Goal: Contribute content

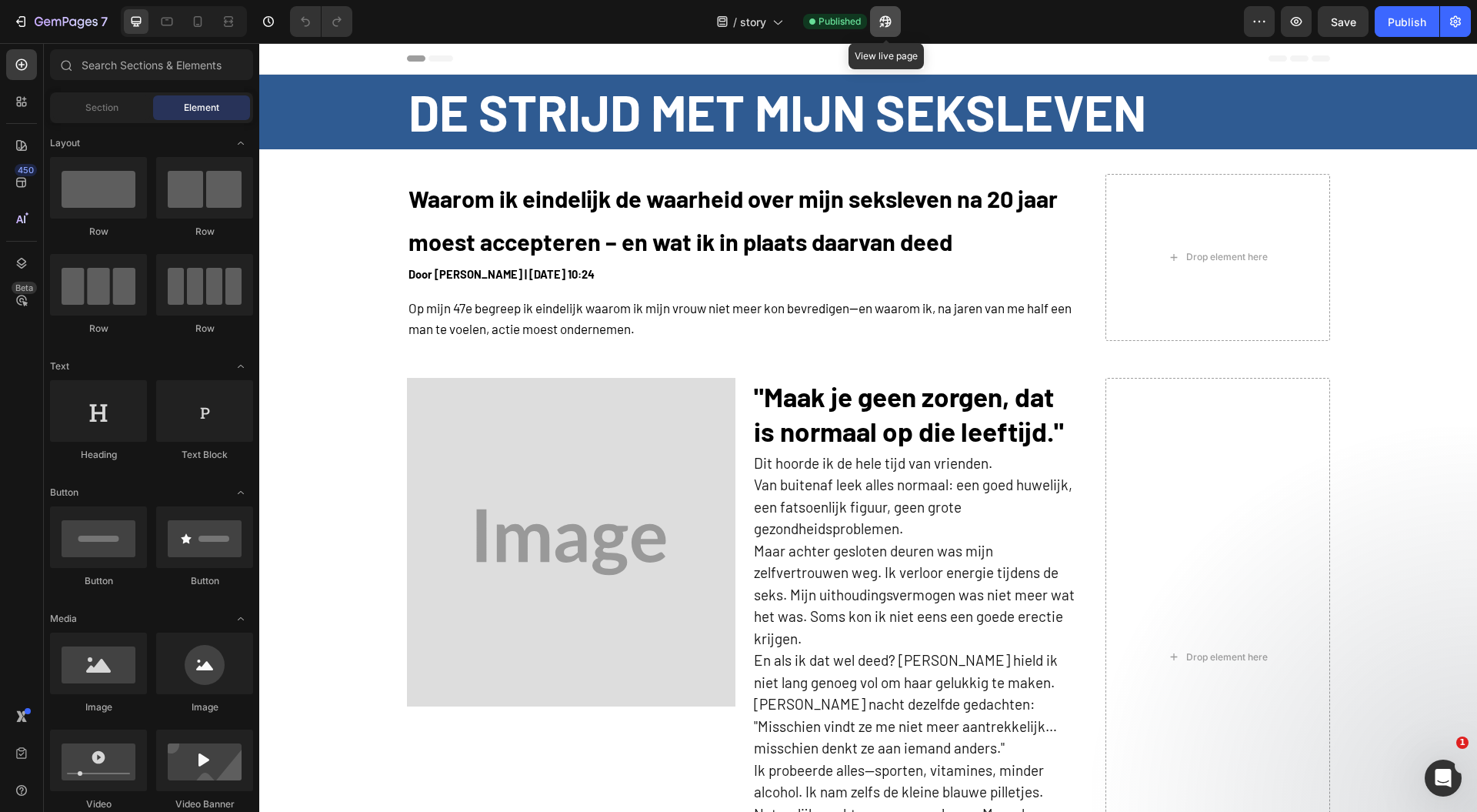
click at [883, 23] on icon "button" at bounding box center [881, 25] width 4 height 4
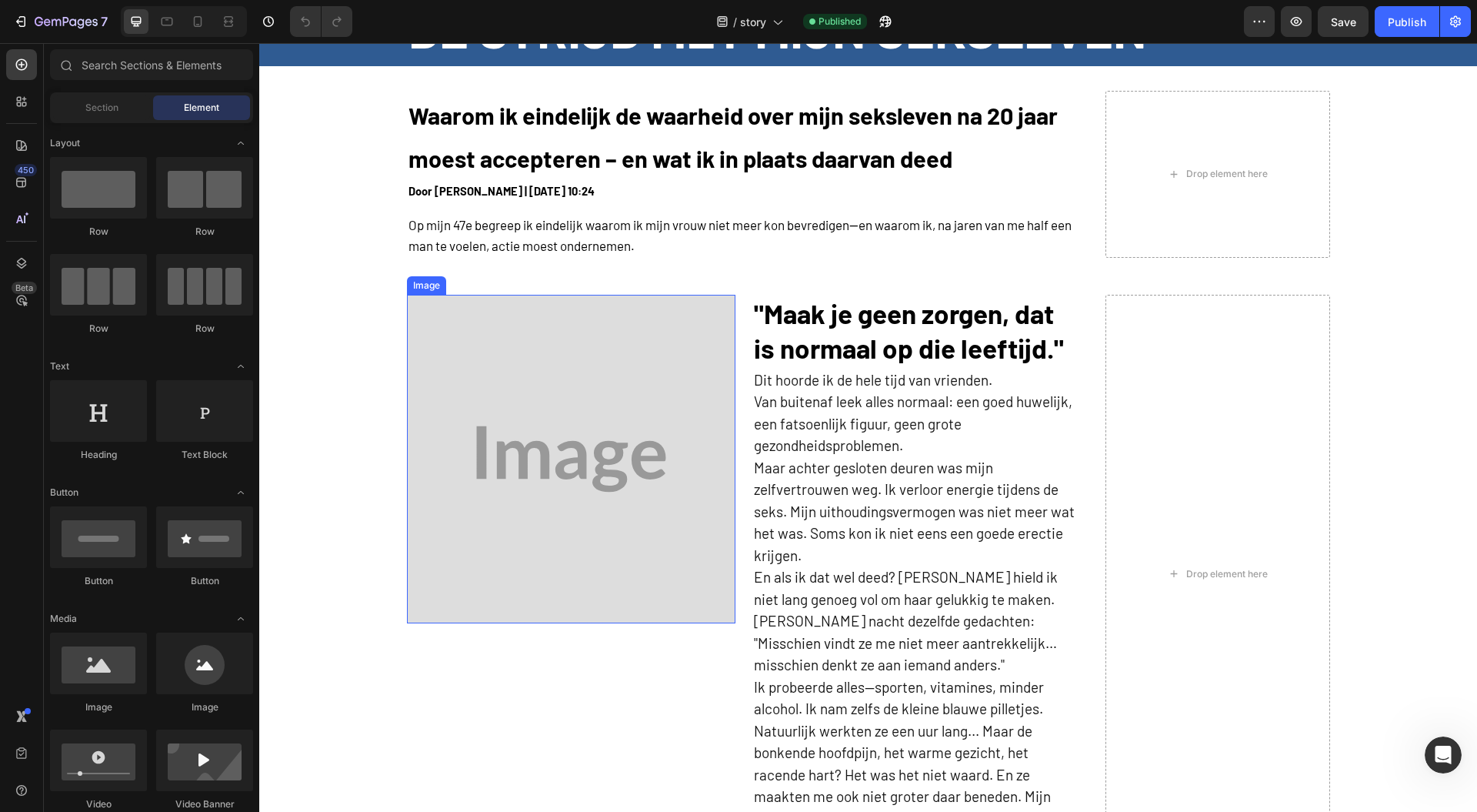
scroll to position [102, 0]
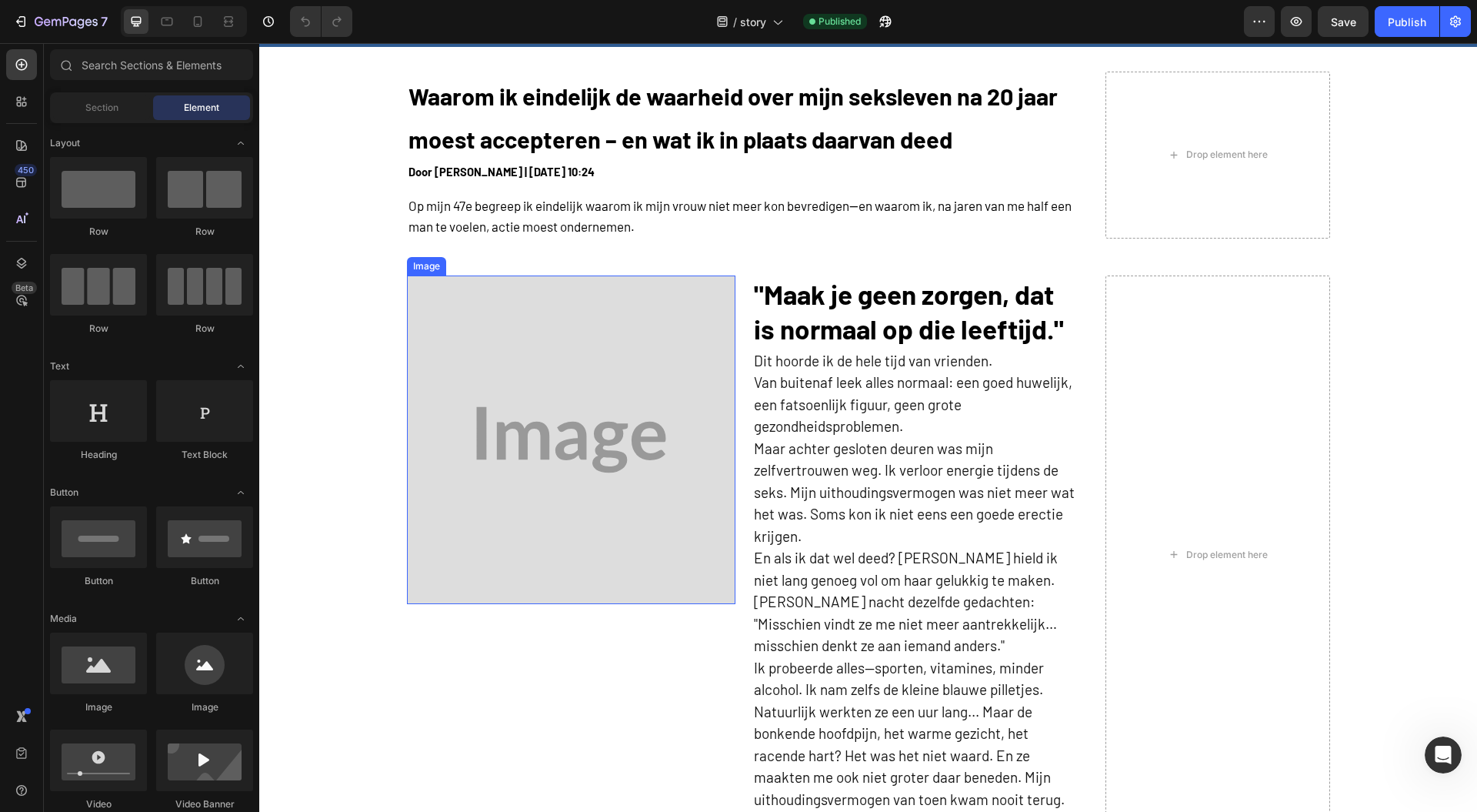
click at [622, 461] on img at bounding box center [571, 439] width 328 height 328
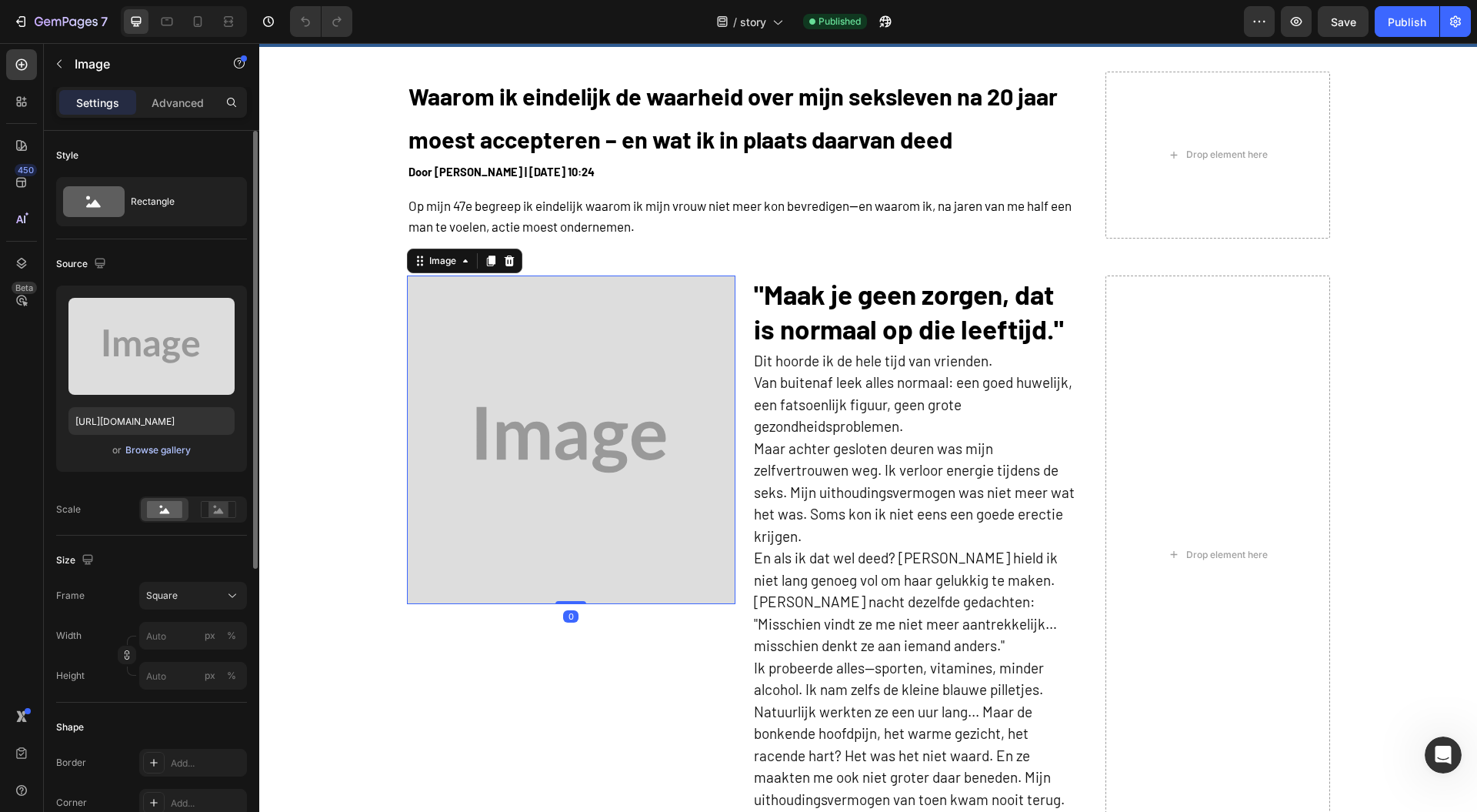
click at [177, 457] on button "Browse gallery" at bounding box center [158, 450] width 67 height 16
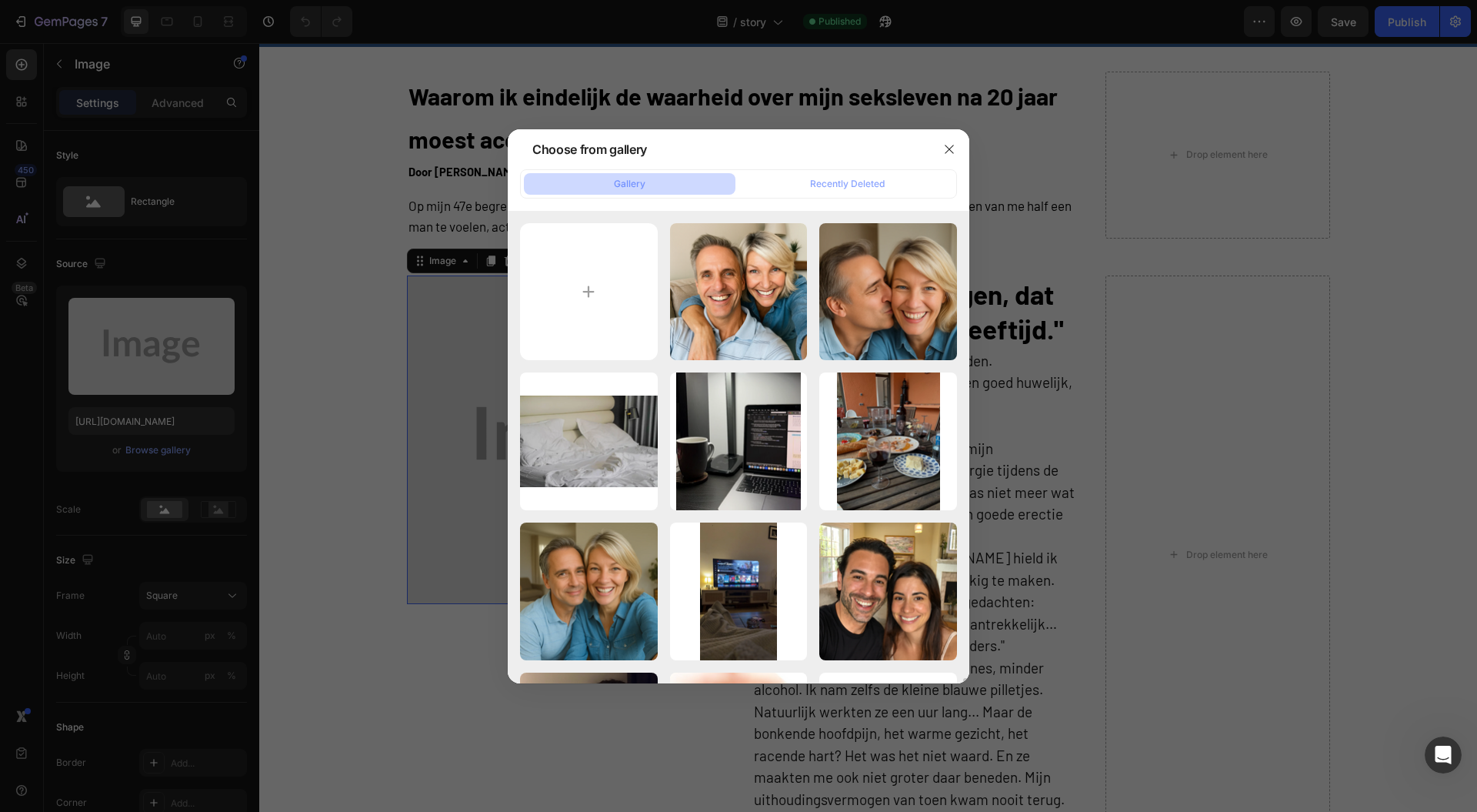
scroll to position [410, 0]
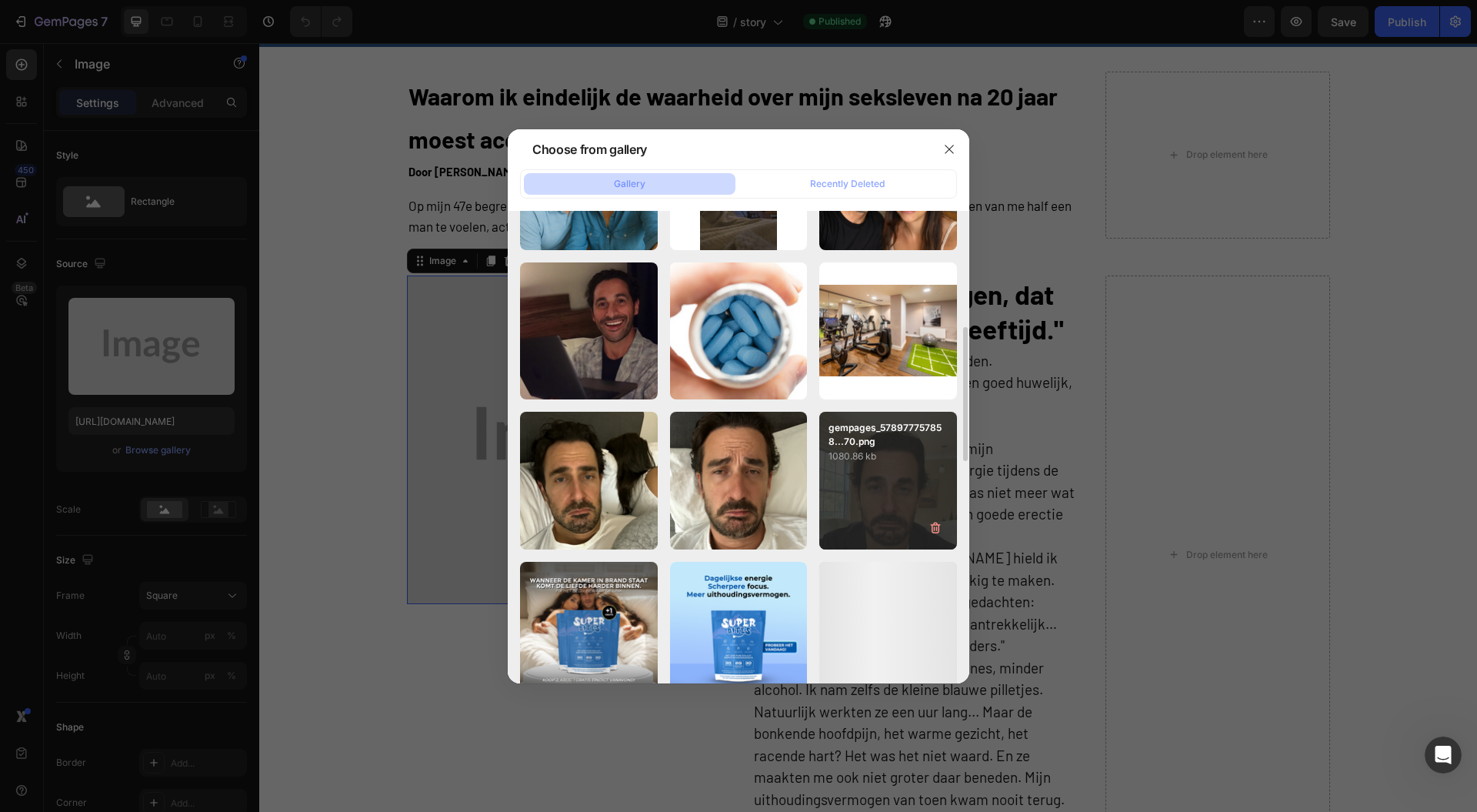
click at [878, 512] on div "gempages_578977757858...70.png 1080.86 kb" at bounding box center [888, 480] width 137 height 137
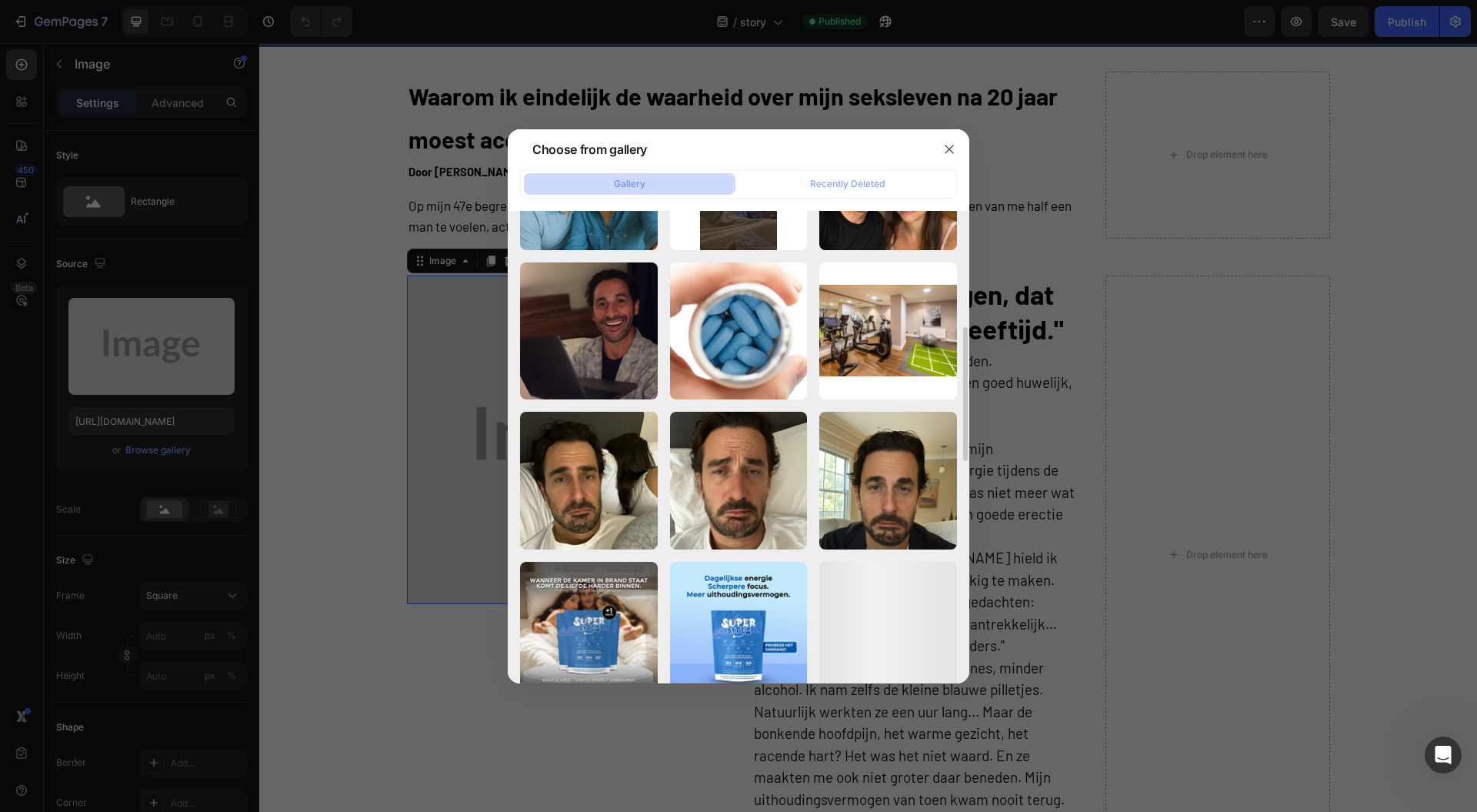
type input "[URL][DOMAIN_NAME]"
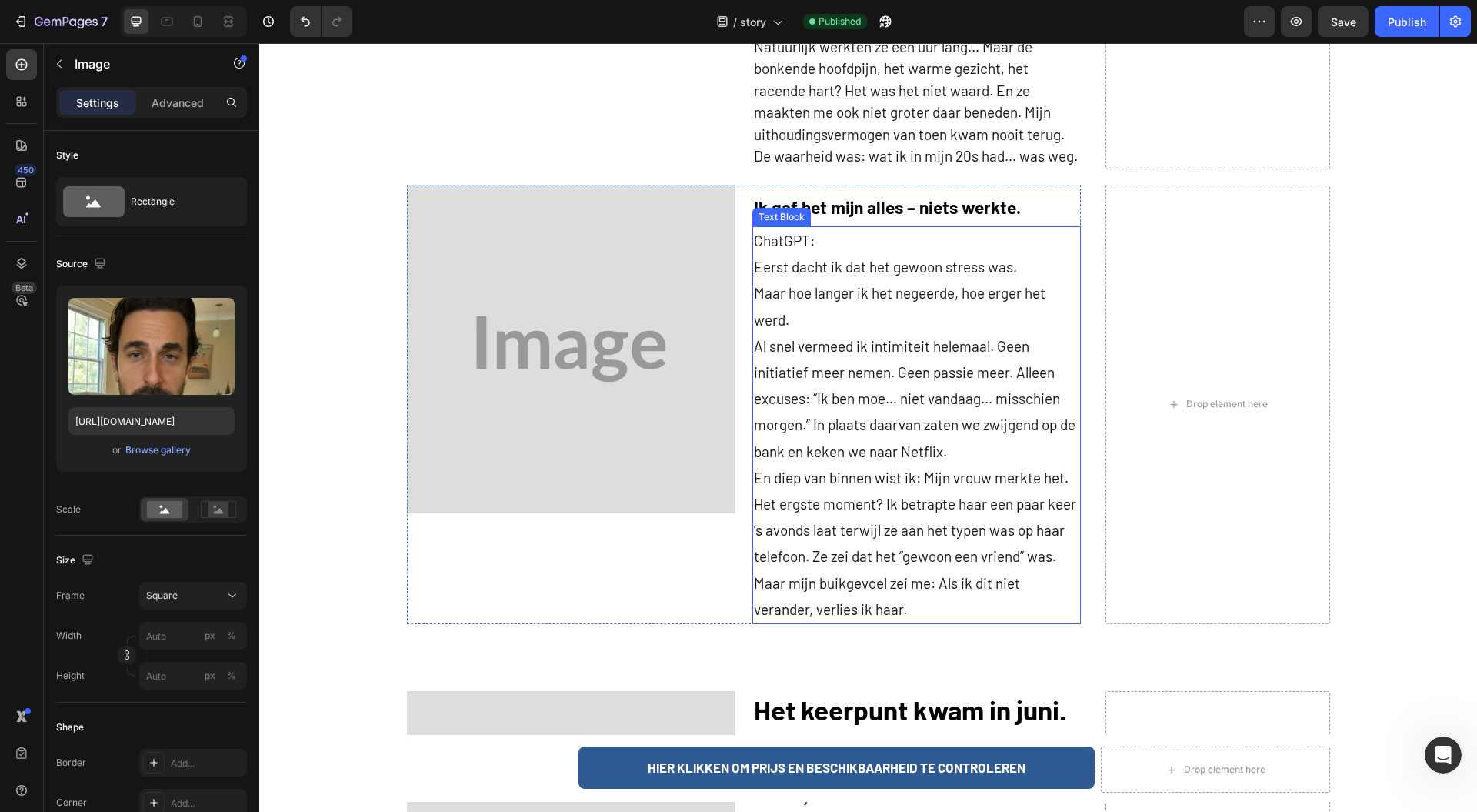
scroll to position [820, 0]
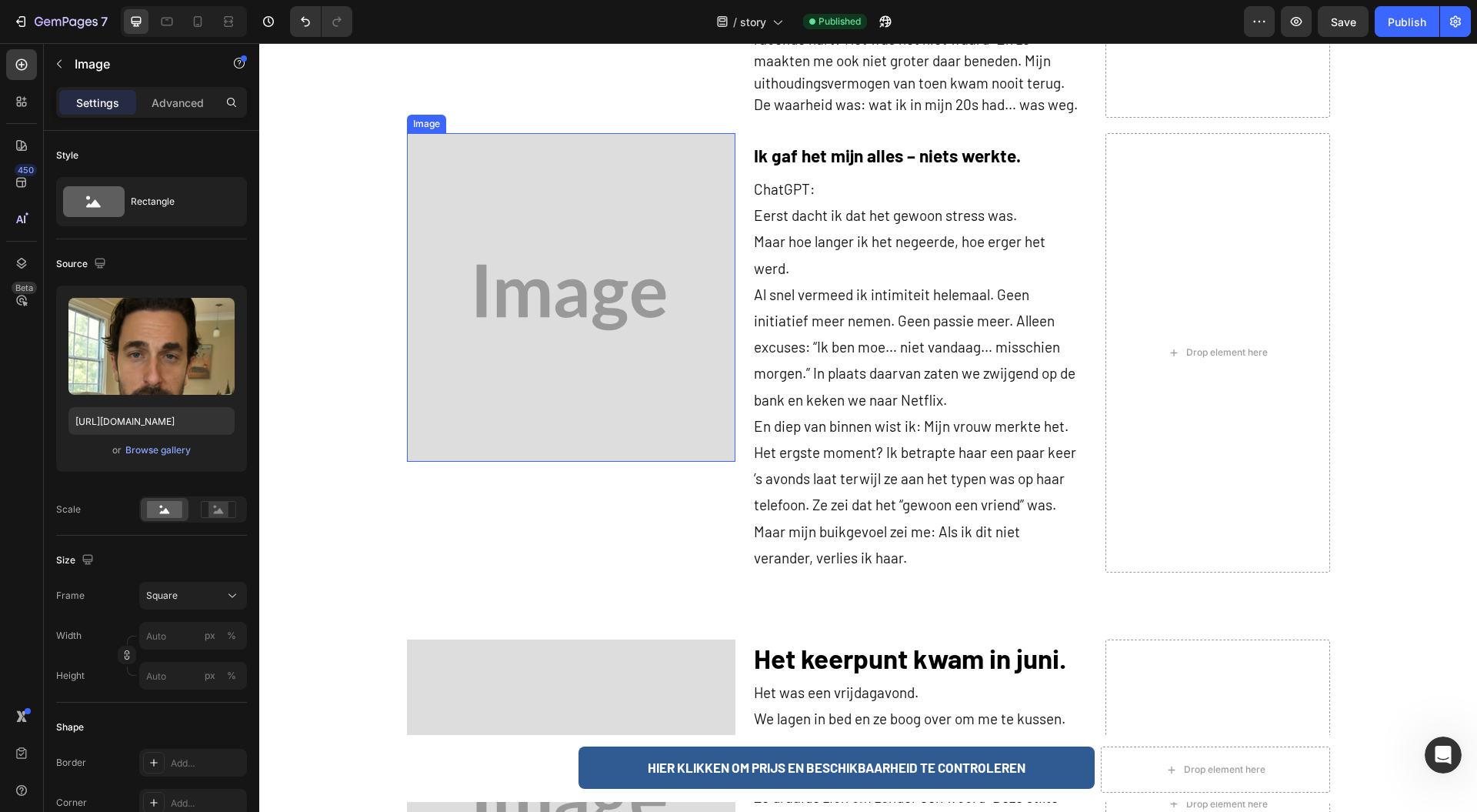
click at [523, 400] on img at bounding box center [571, 297] width 328 height 328
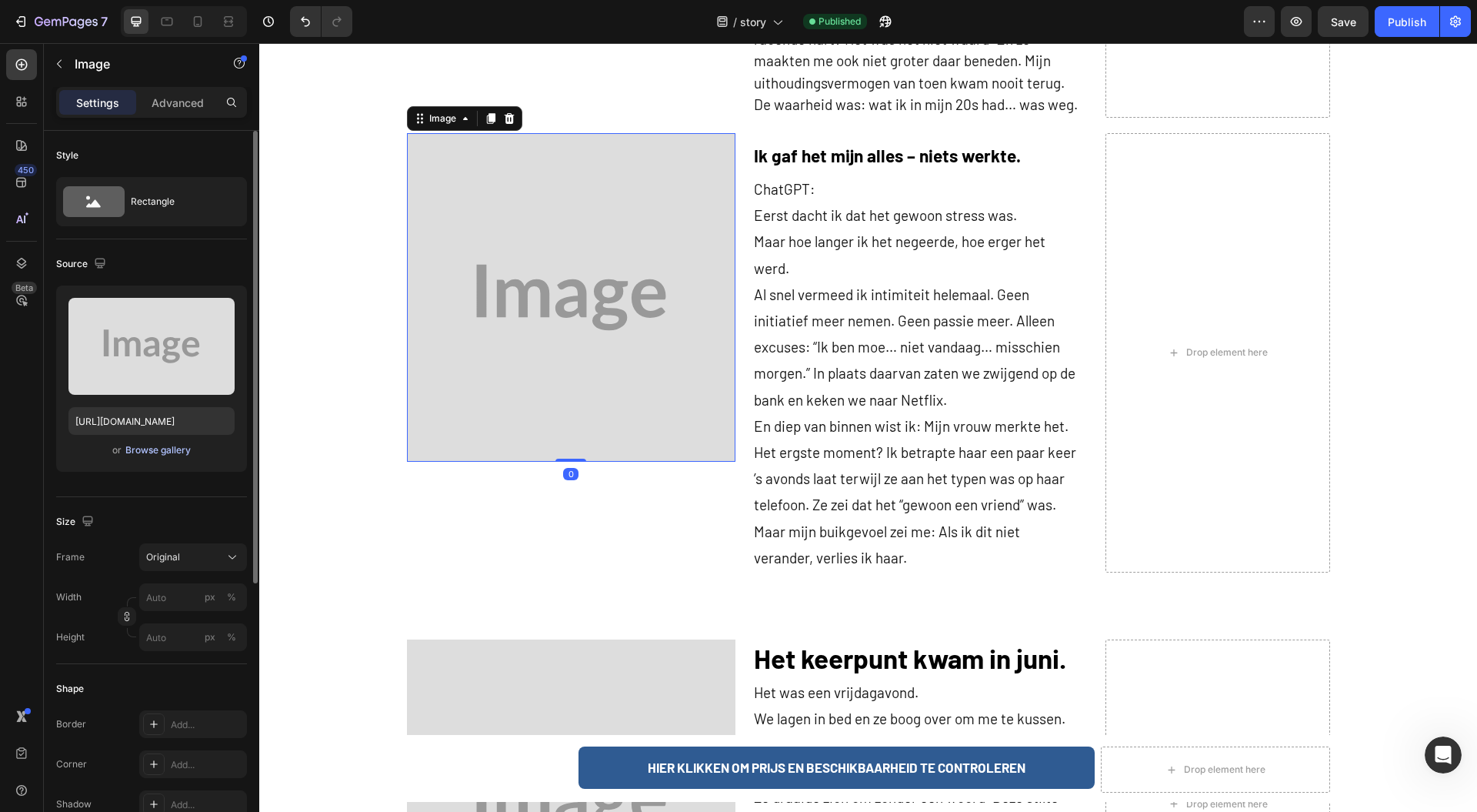
click at [166, 453] on div "Browse gallery" at bounding box center [158, 450] width 65 height 14
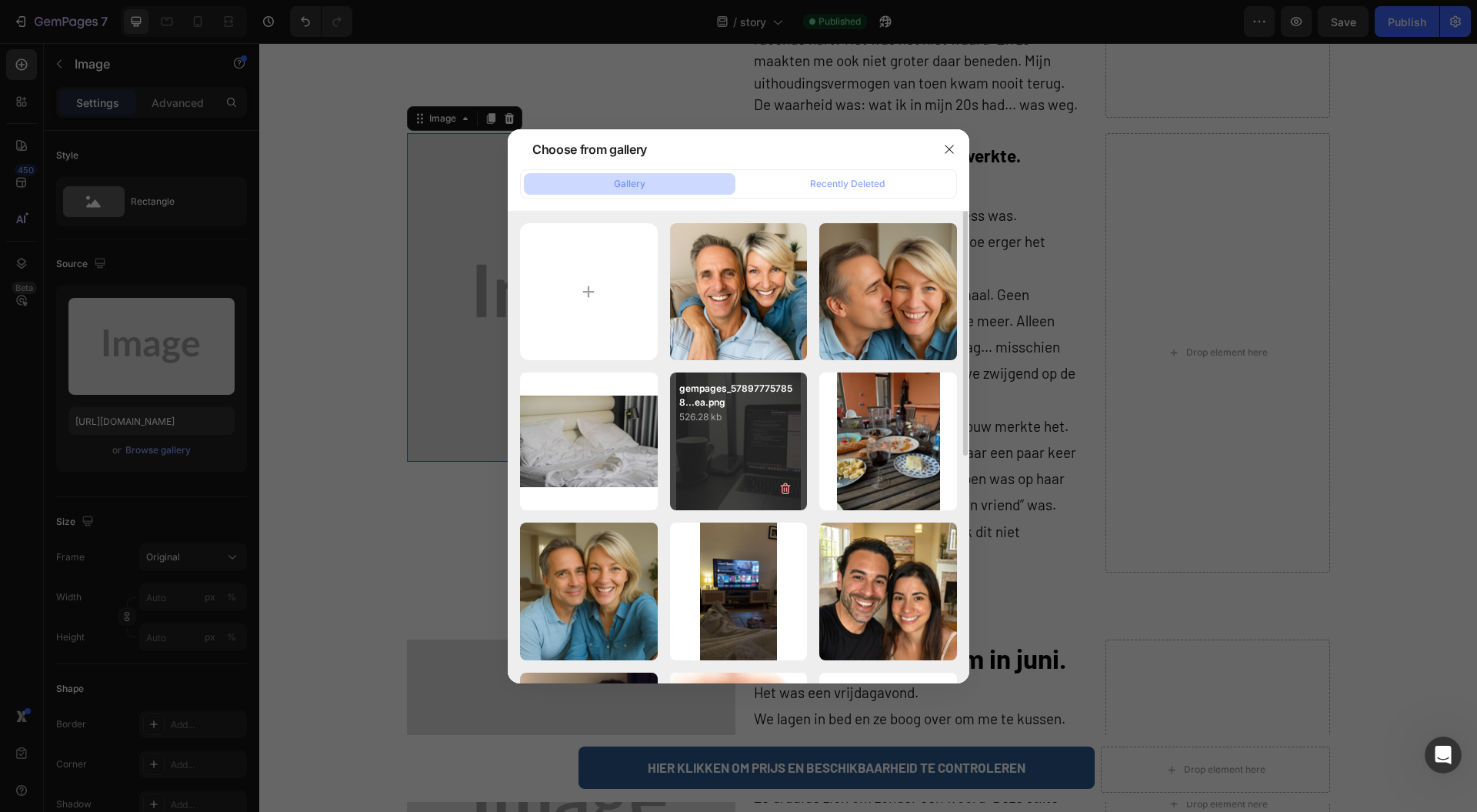
scroll to position [308, 0]
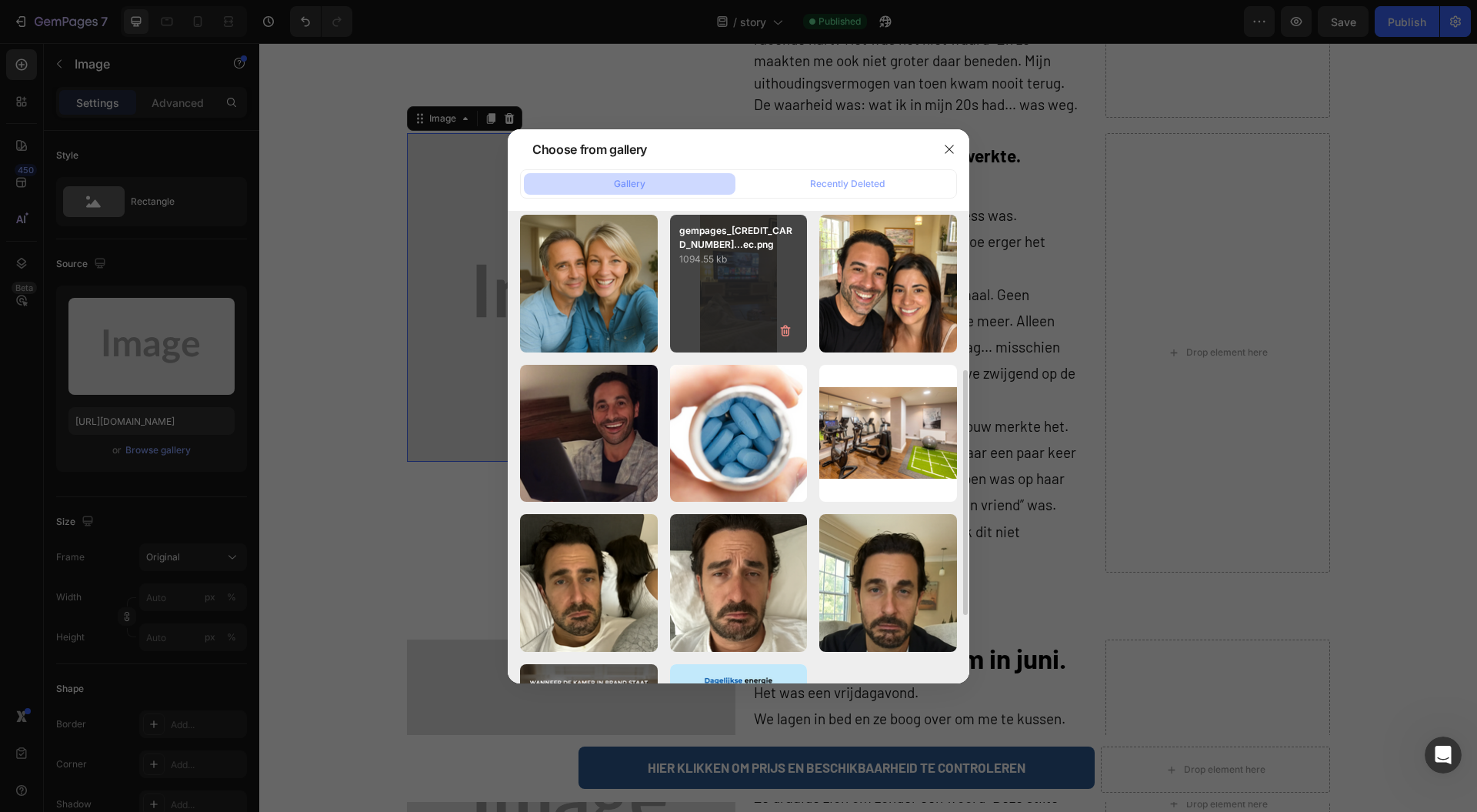
click at [723, 318] on div "gempages_[CREDIT_CARD_NUMBER]...ec.png 1094.55 kb" at bounding box center [738, 282] width 137 height 137
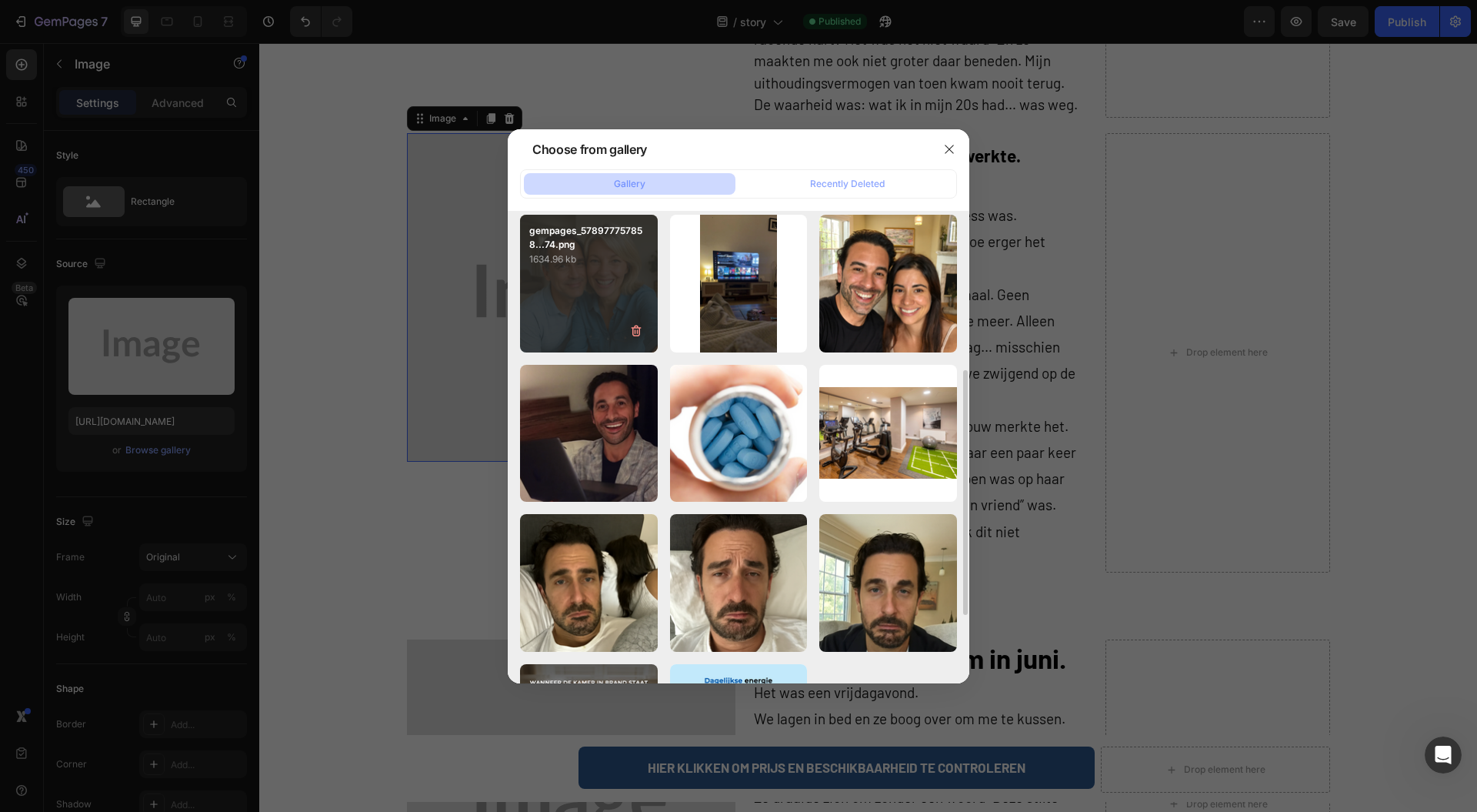
type input "[URL][DOMAIN_NAME]"
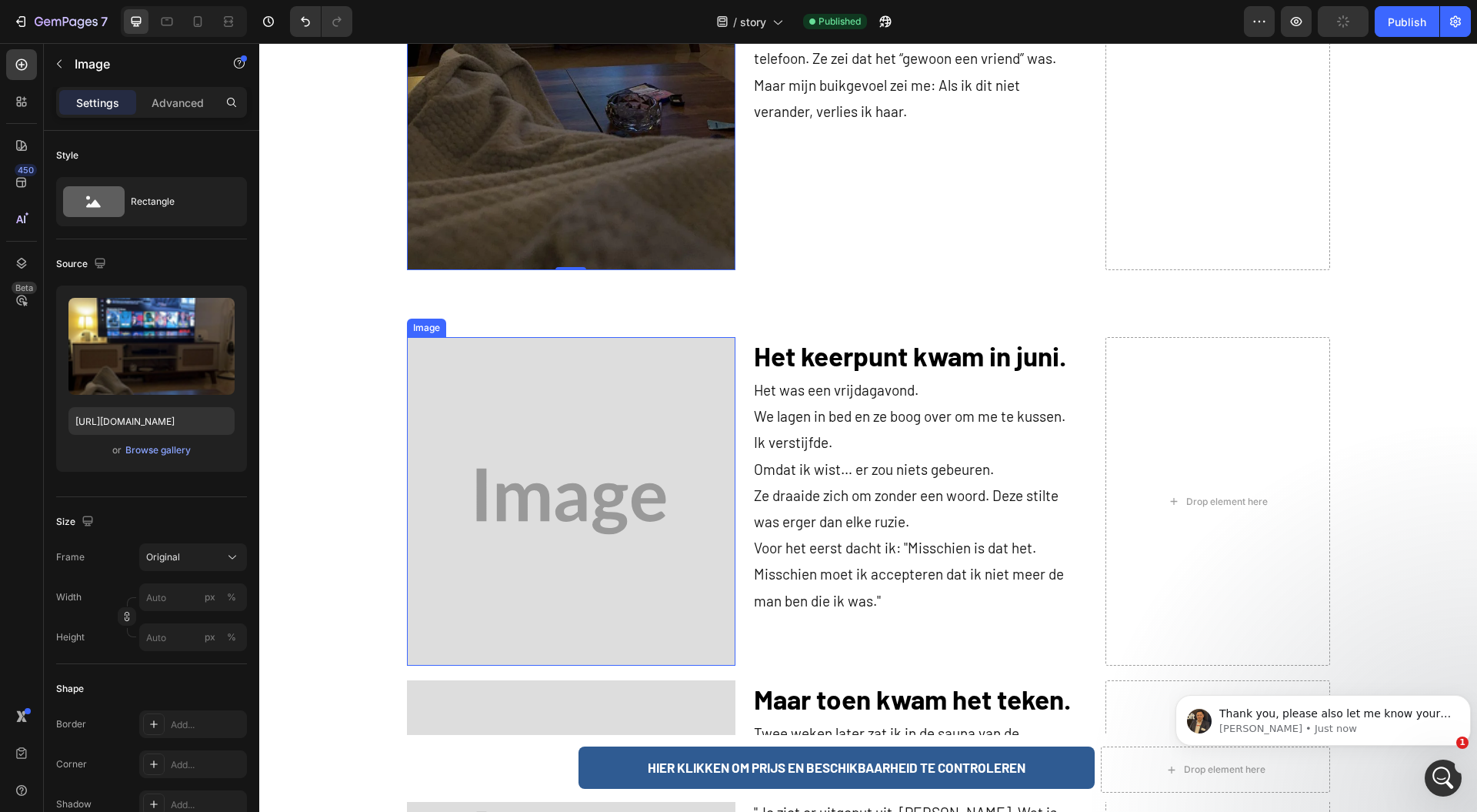
scroll to position [1436, 0]
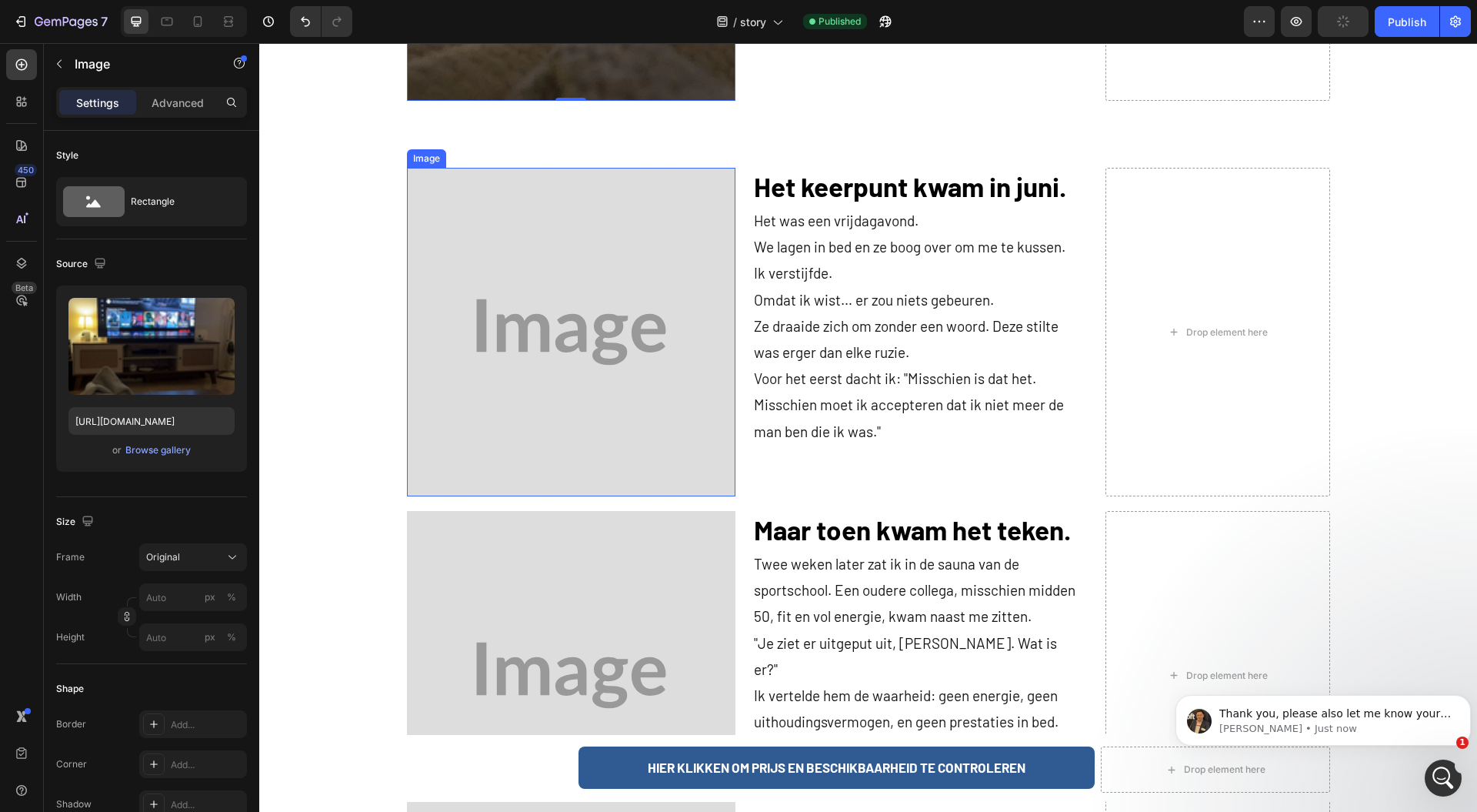
click at [537, 343] on img at bounding box center [571, 331] width 328 height 328
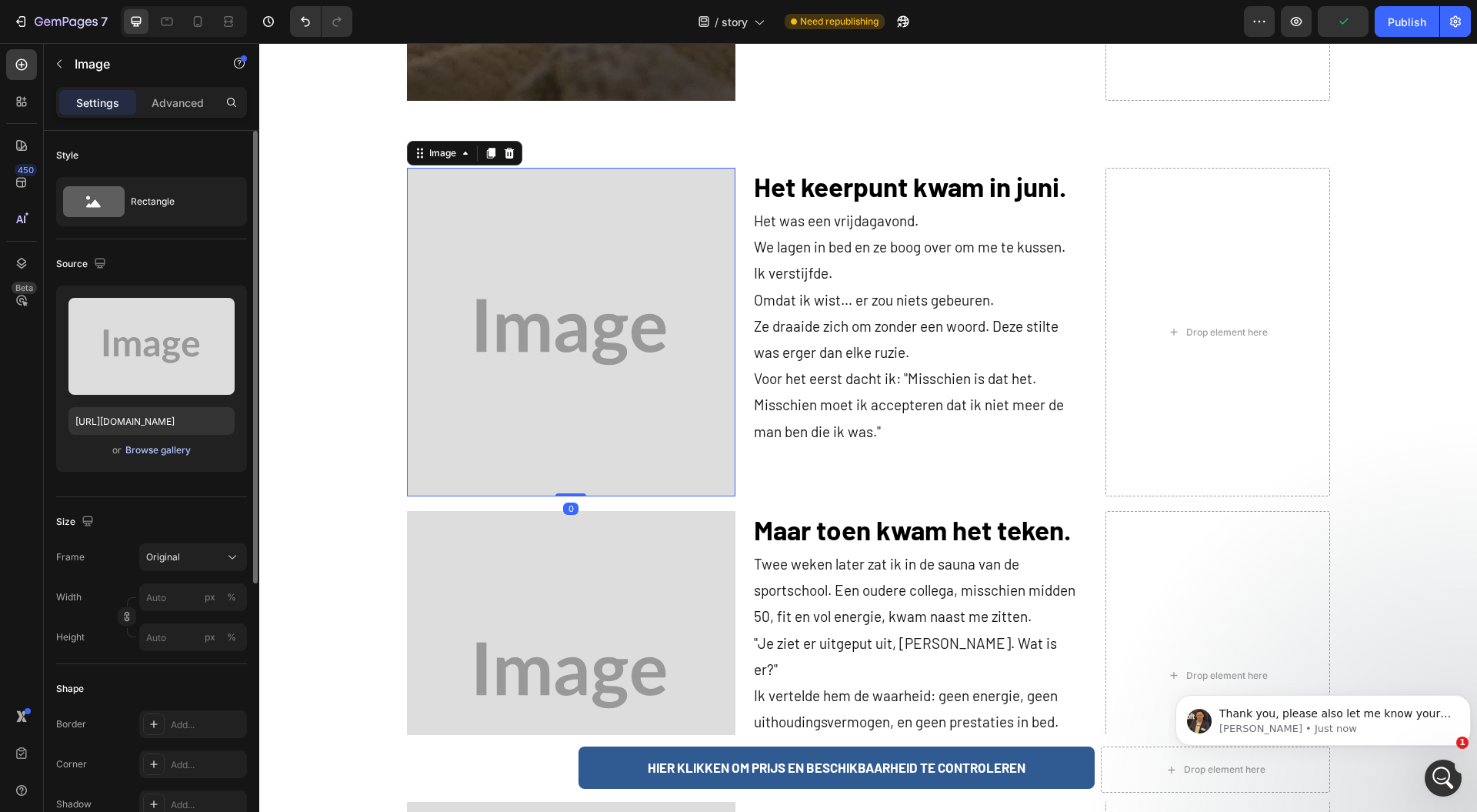
click at [170, 457] on button "Browse gallery" at bounding box center [158, 450] width 67 height 16
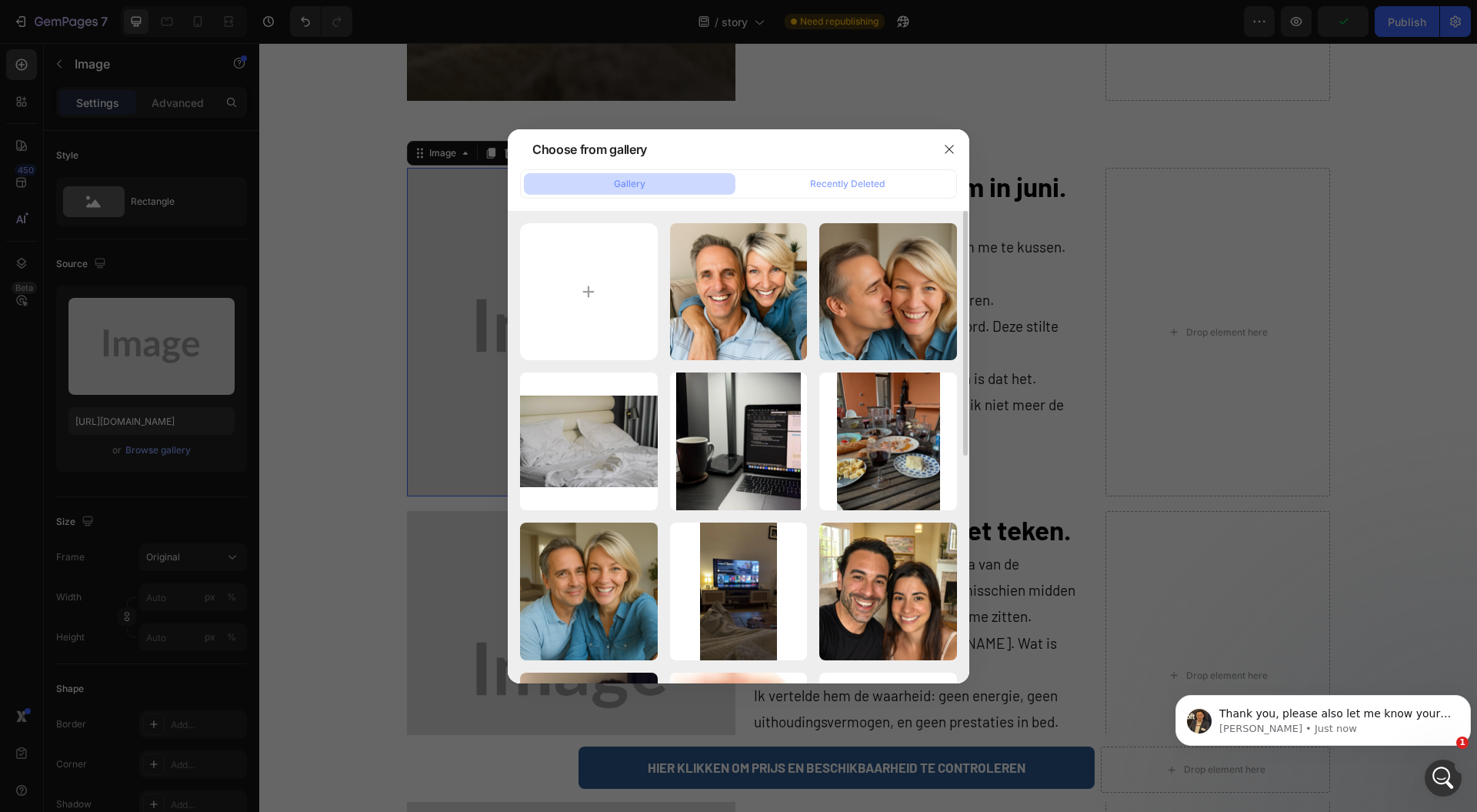
scroll to position [410, 0]
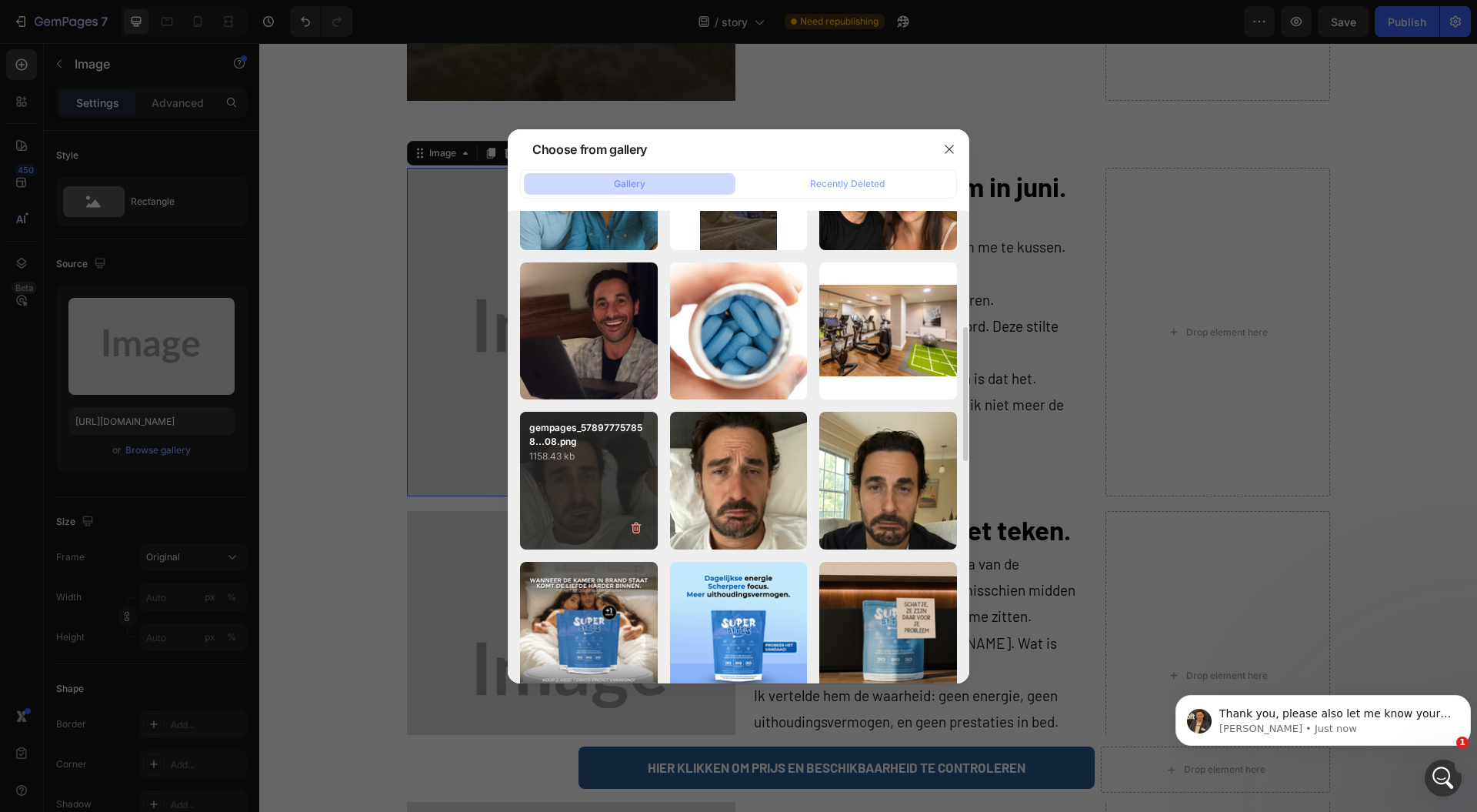
click at [591, 496] on div "gempages_578977757858...08.png 1158.43 kb" at bounding box center [588, 480] width 137 height 137
type input "[URL][DOMAIN_NAME]"
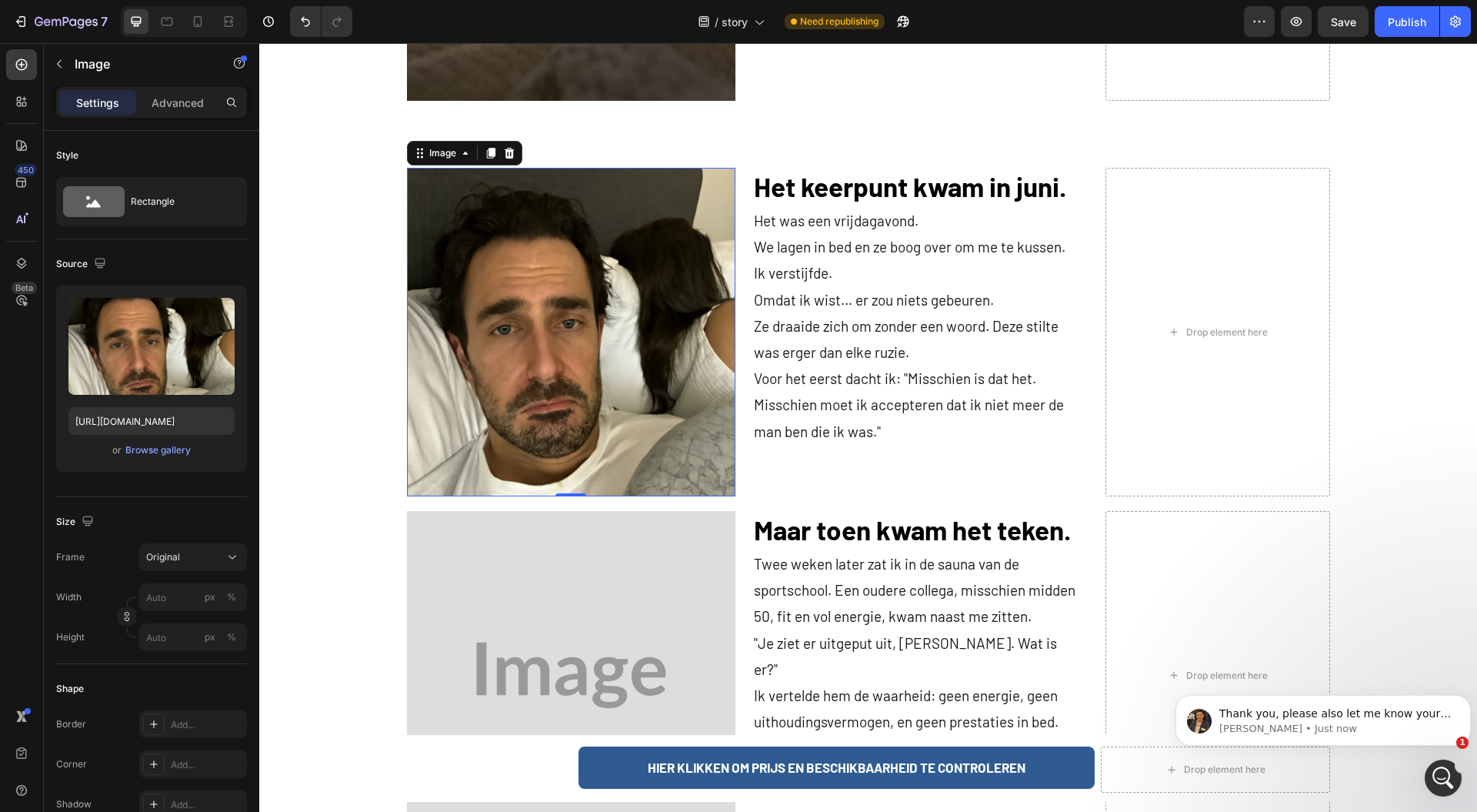
scroll to position [1744, 0]
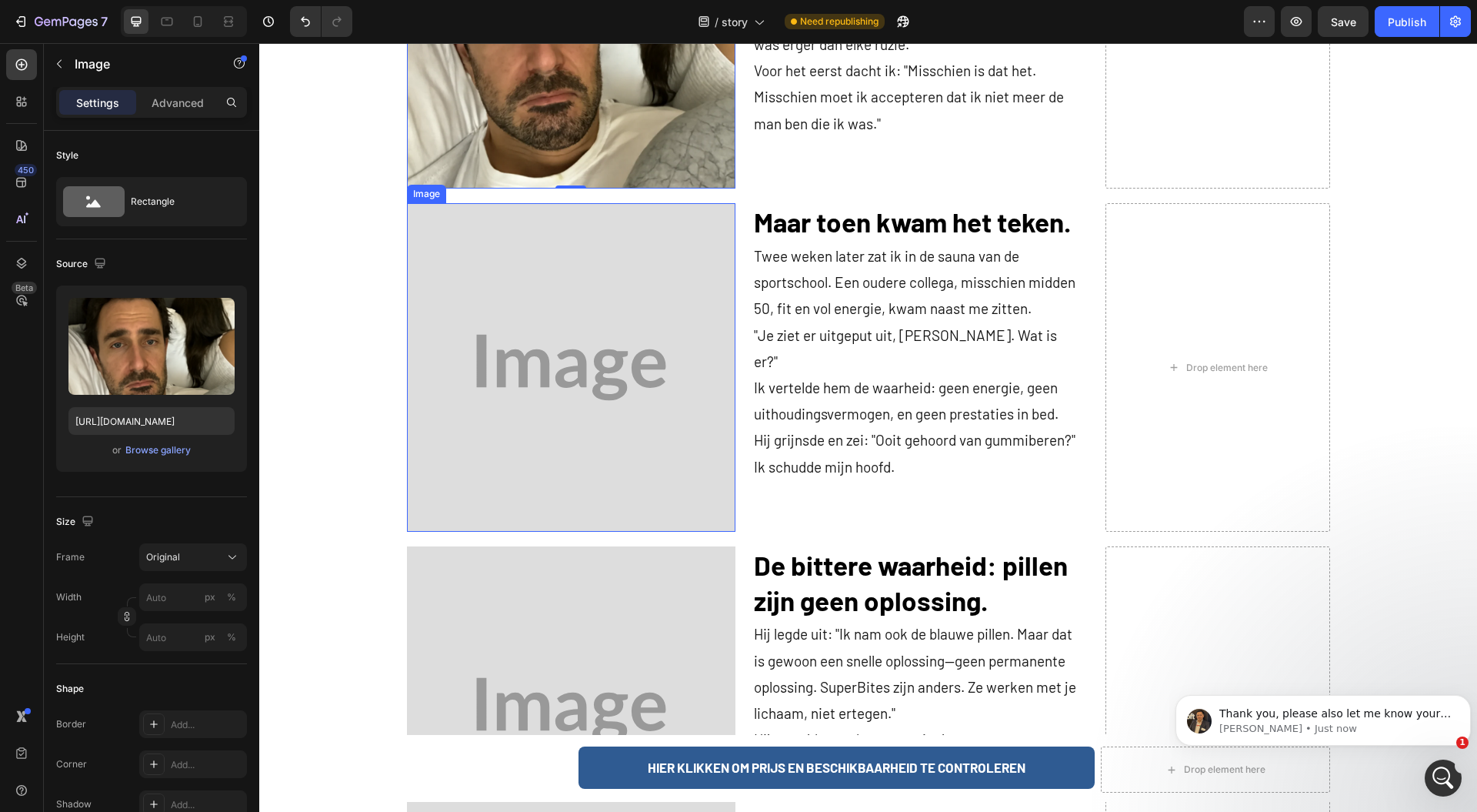
drag, startPoint x: 509, startPoint y: 342, endPoint x: 488, endPoint y: 355, distance: 24.7
click at [510, 342] on img at bounding box center [571, 367] width 328 height 328
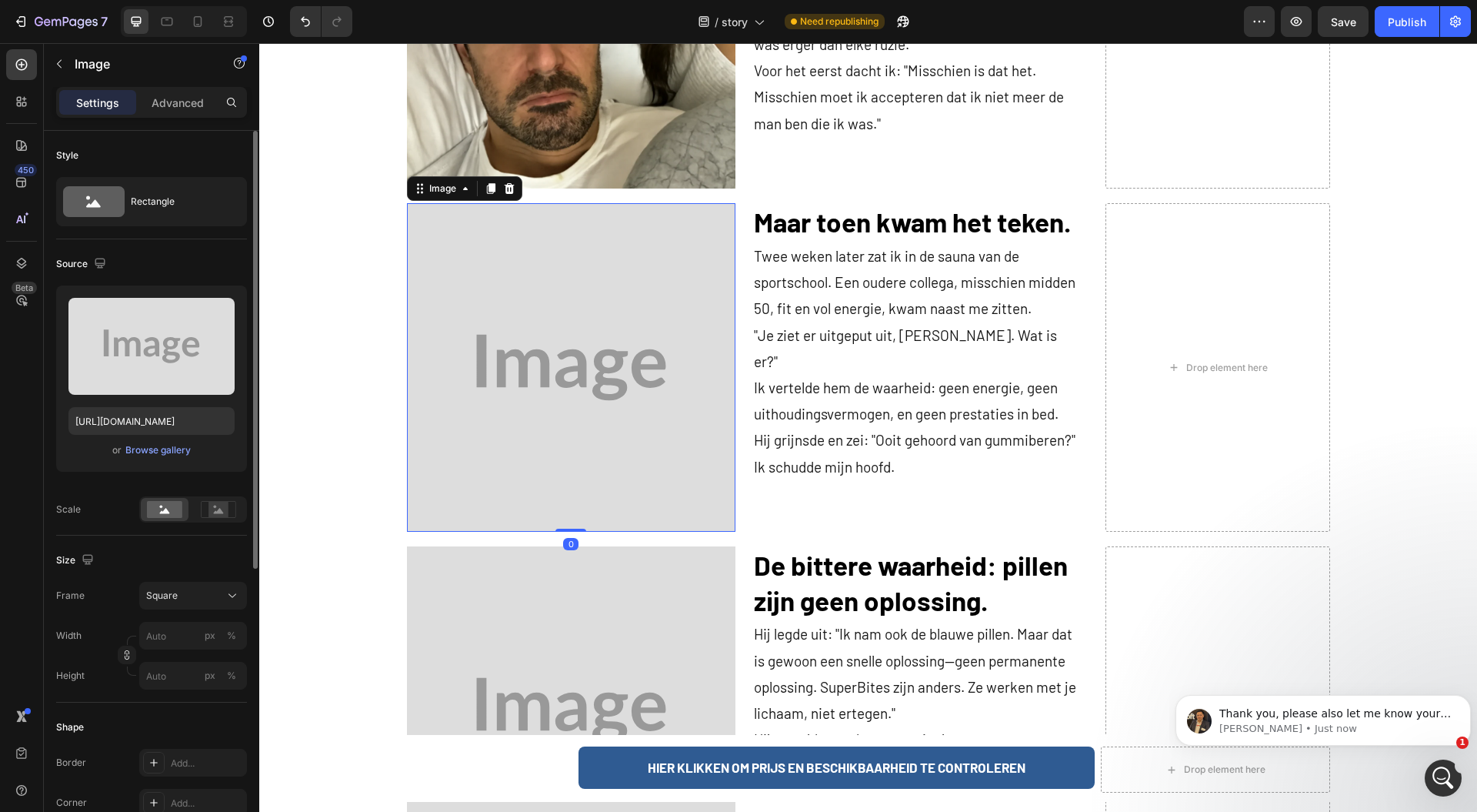
click at [174, 459] on div "Upload Image [URL][DOMAIN_NAME] or Browse gallery" at bounding box center [152, 378] width 191 height 186
click at [174, 446] on div "Browse gallery" at bounding box center [158, 450] width 65 height 14
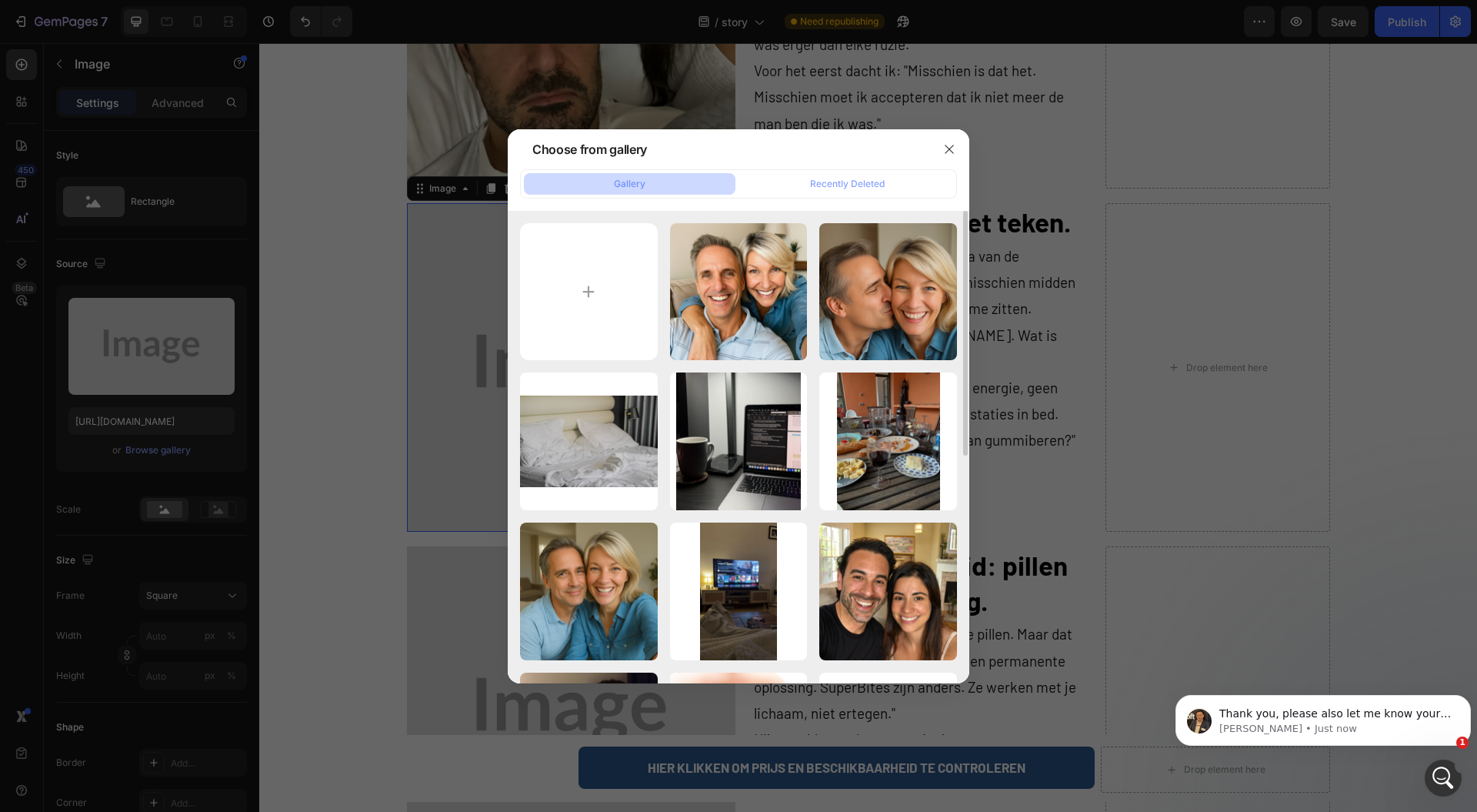
scroll to position [308, 0]
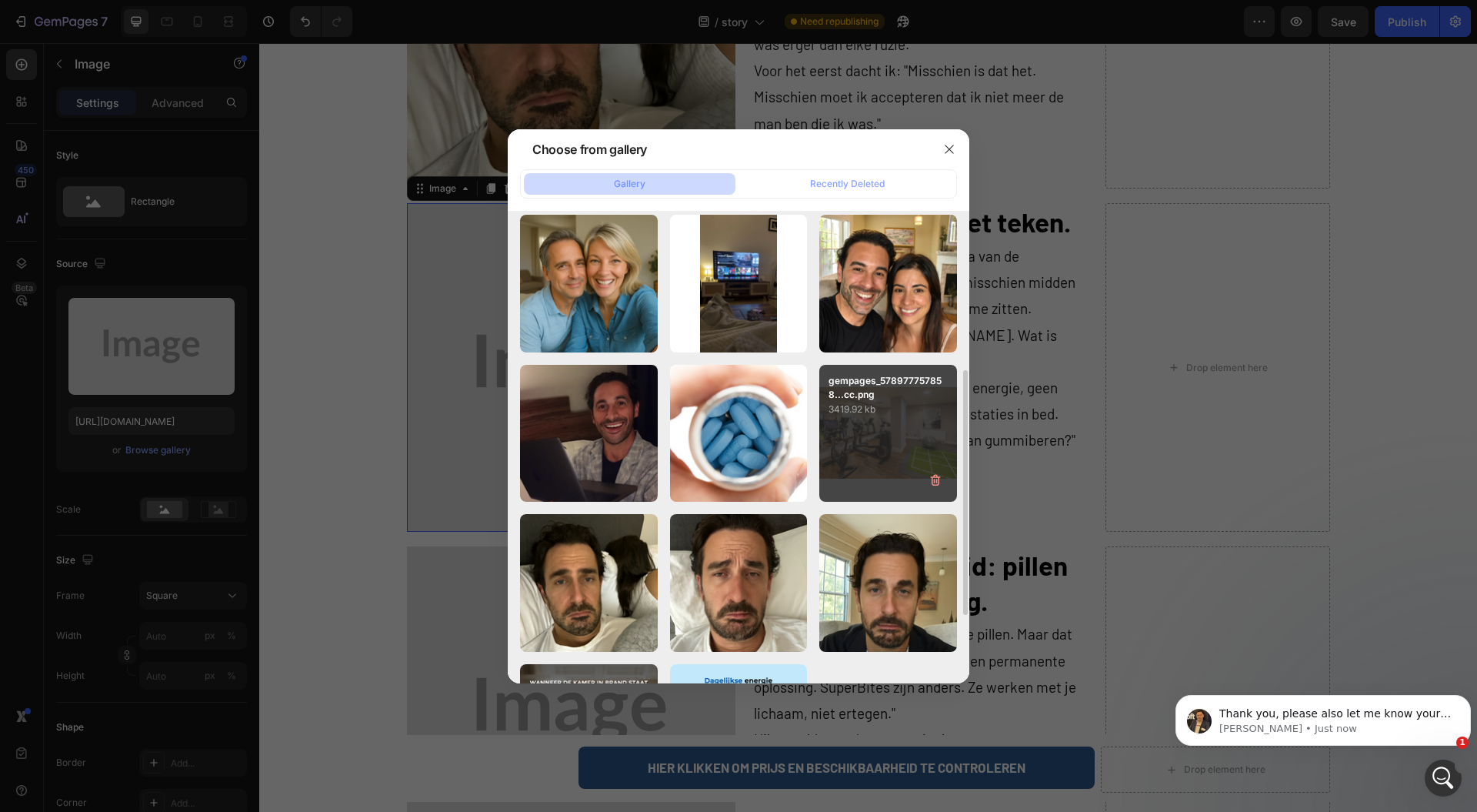
click at [853, 431] on div "gempages_578977757858...cc.png 3419.92 kb" at bounding box center [888, 433] width 137 height 137
type input "[URL][DOMAIN_NAME]"
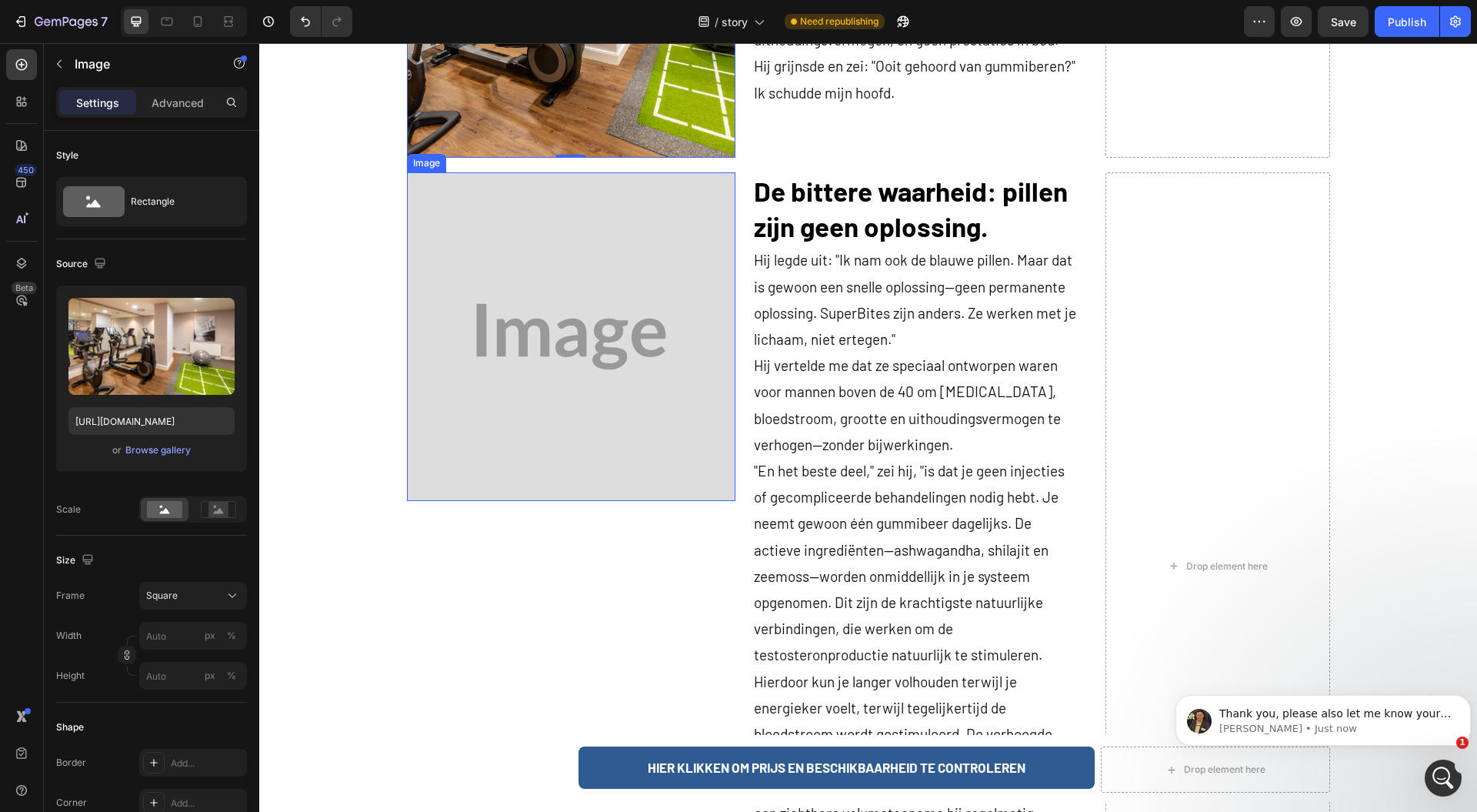
scroll to position [2155, 0]
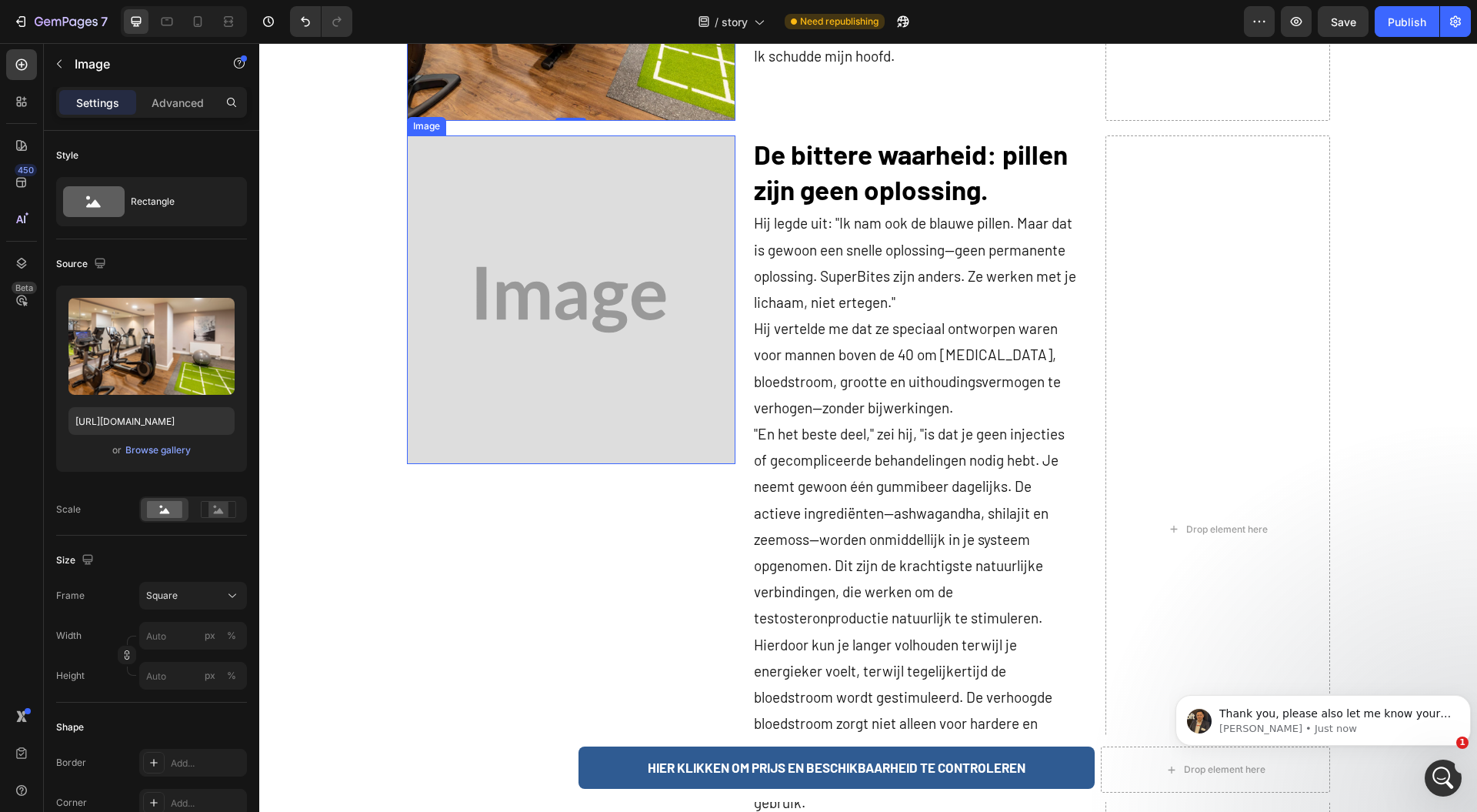
click at [560, 361] on img at bounding box center [571, 299] width 328 height 328
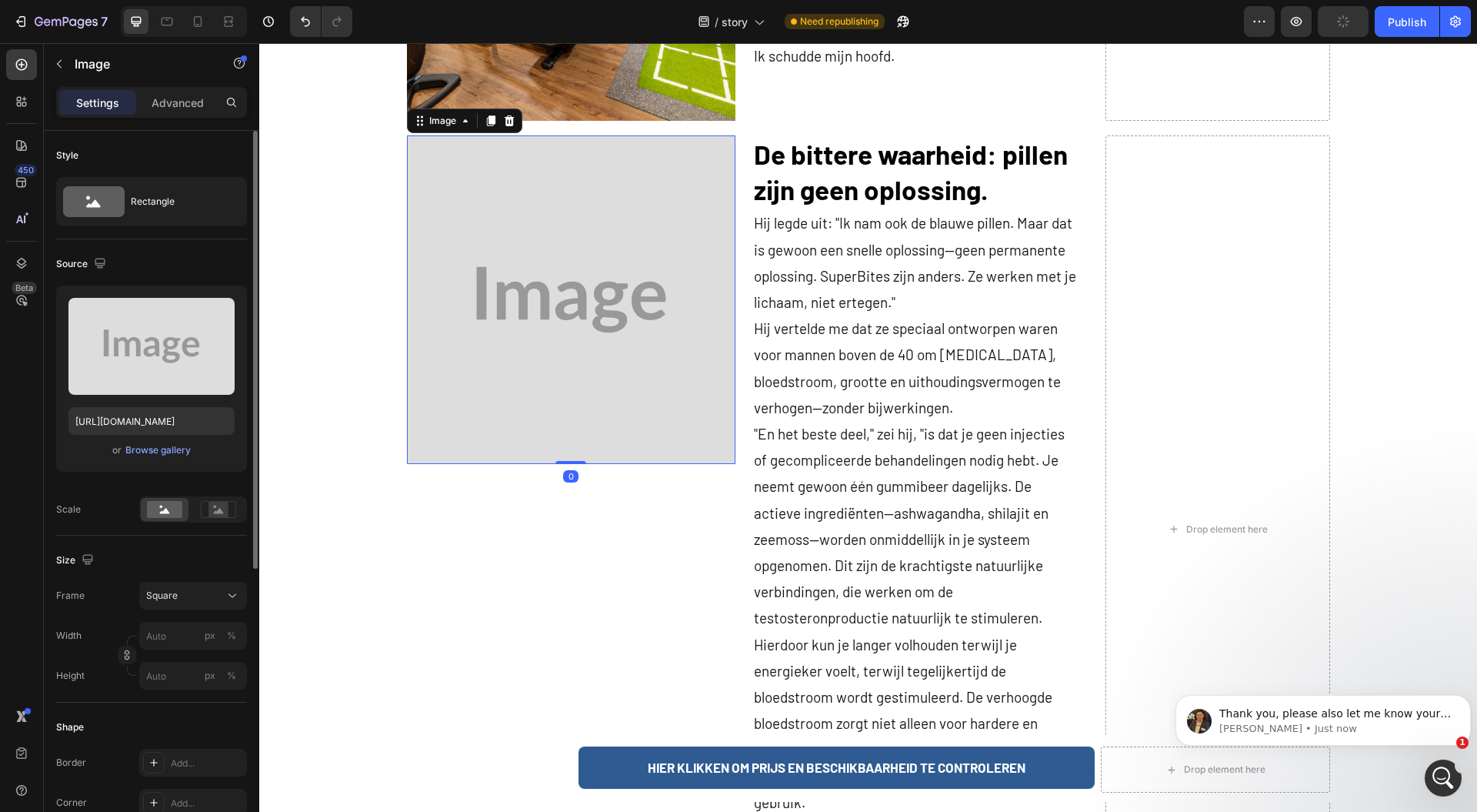
click at [169, 457] on div "or Browse gallery" at bounding box center [151, 450] width 166 height 18
click at [167, 447] on div "Browse gallery" at bounding box center [158, 450] width 65 height 14
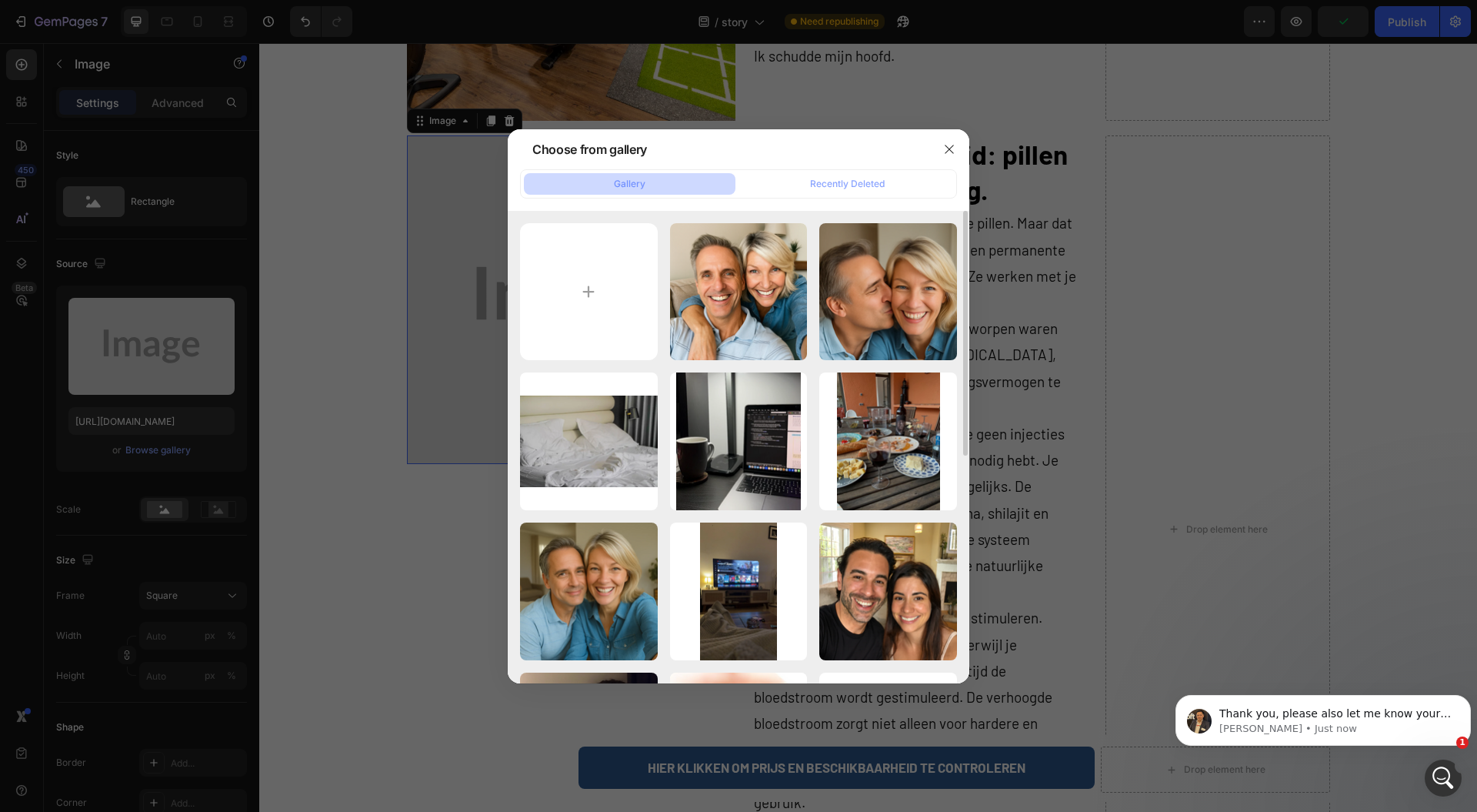
scroll to position [410, 0]
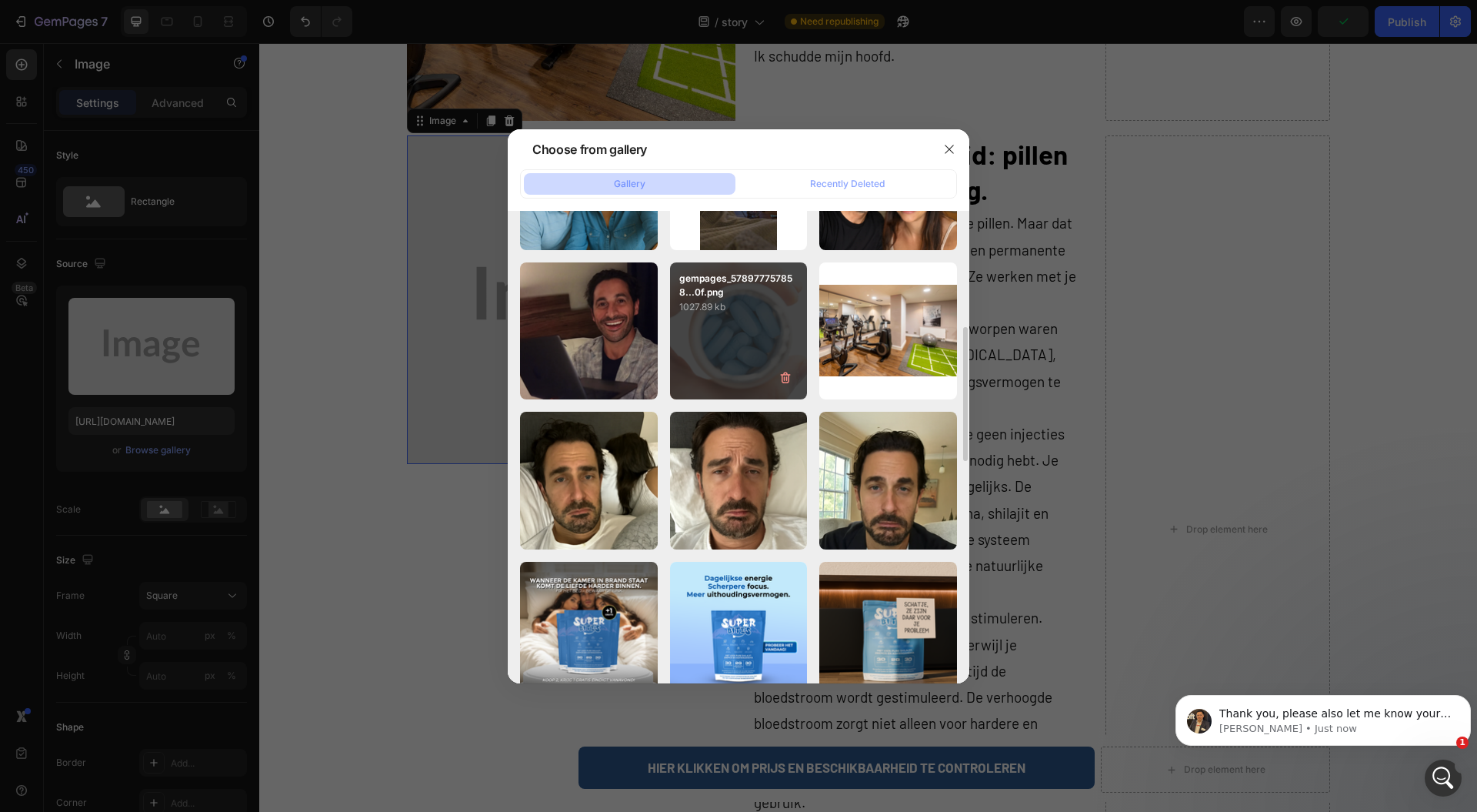
click at [751, 352] on div "gempages_578977757858...0f.png 1027.89 kb" at bounding box center [738, 330] width 137 height 137
type input "[URL][DOMAIN_NAME]"
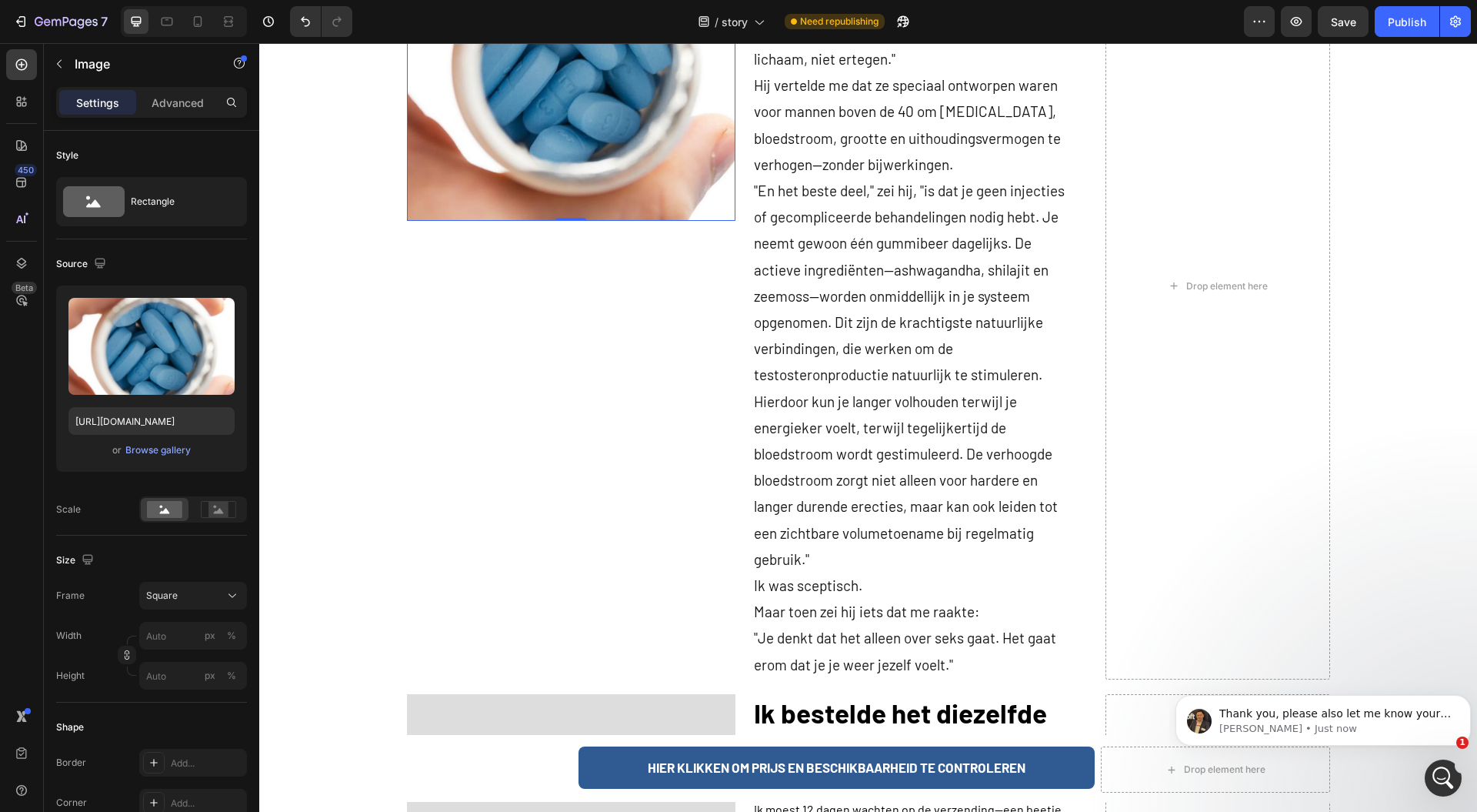
scroll to position [2565, 0]
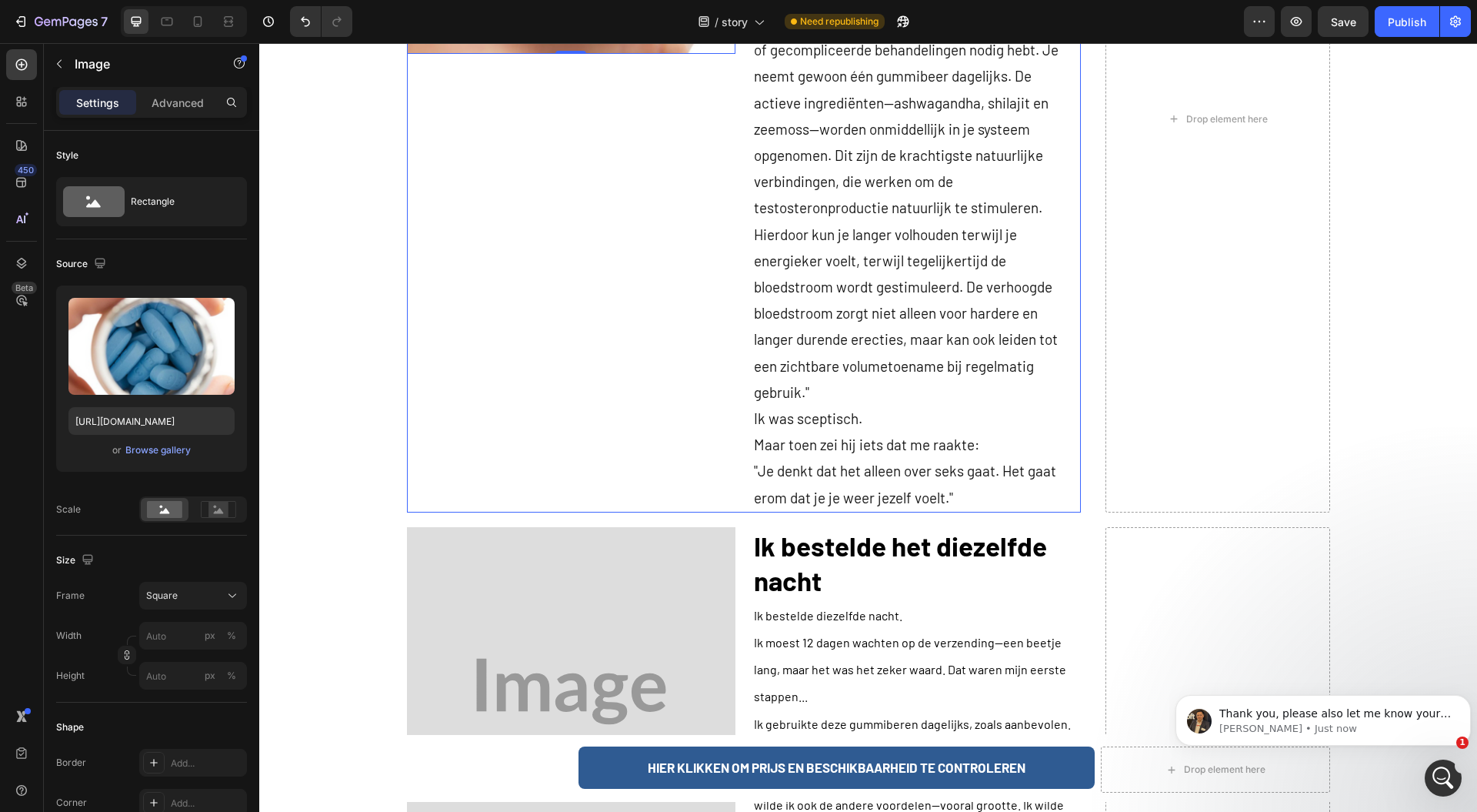
click at [541, 636] on img at bounding box center [571, 690] width 328 height 328
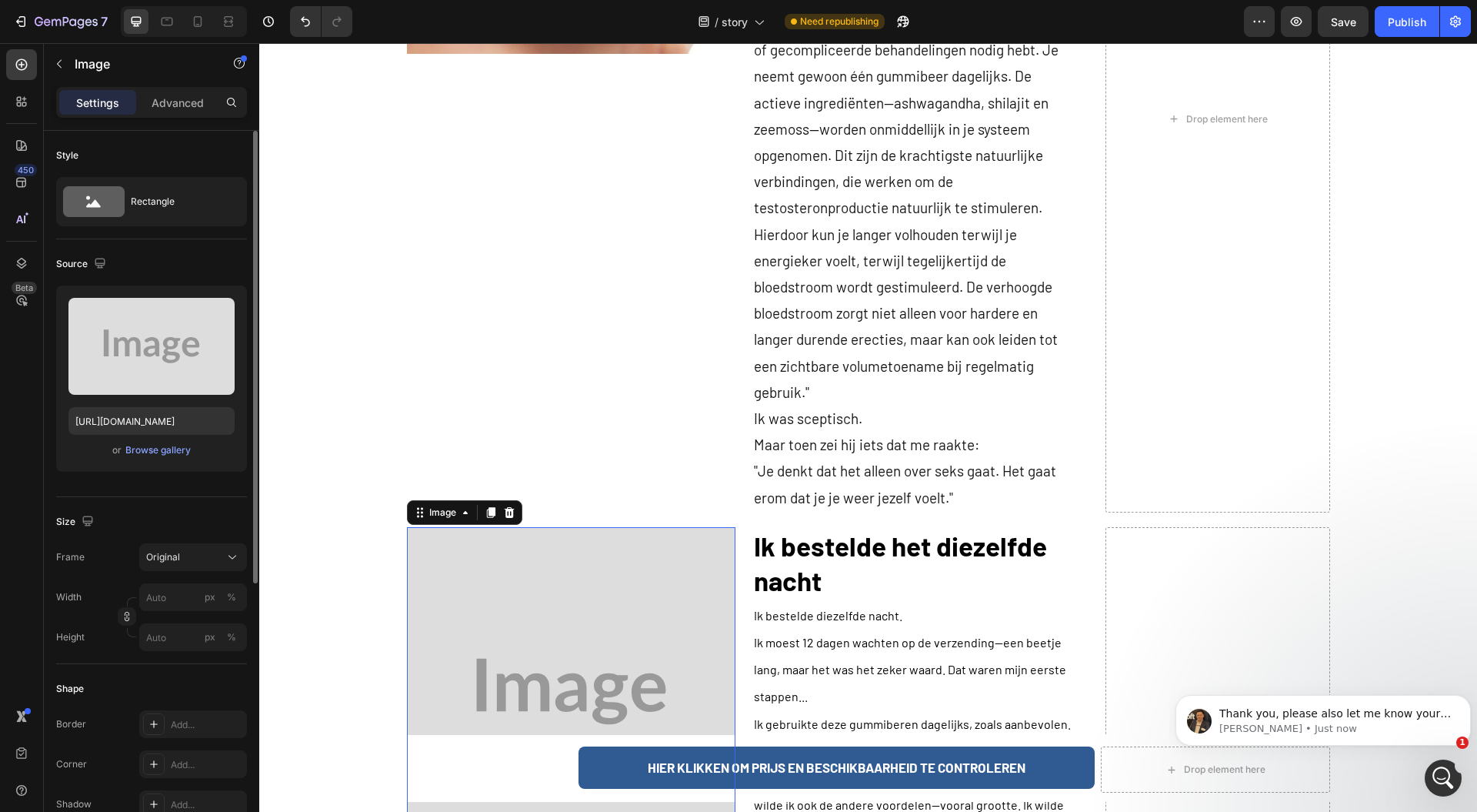
click at [156, 436] on div "Upload Image [URL][DOMAIN_NAME] or Browse gallery" at bounding box center [152, 378] width 191 height 186
click at [154, 450] on div "Browse gallery" at bounding box center [158, 450] width 65 height 14
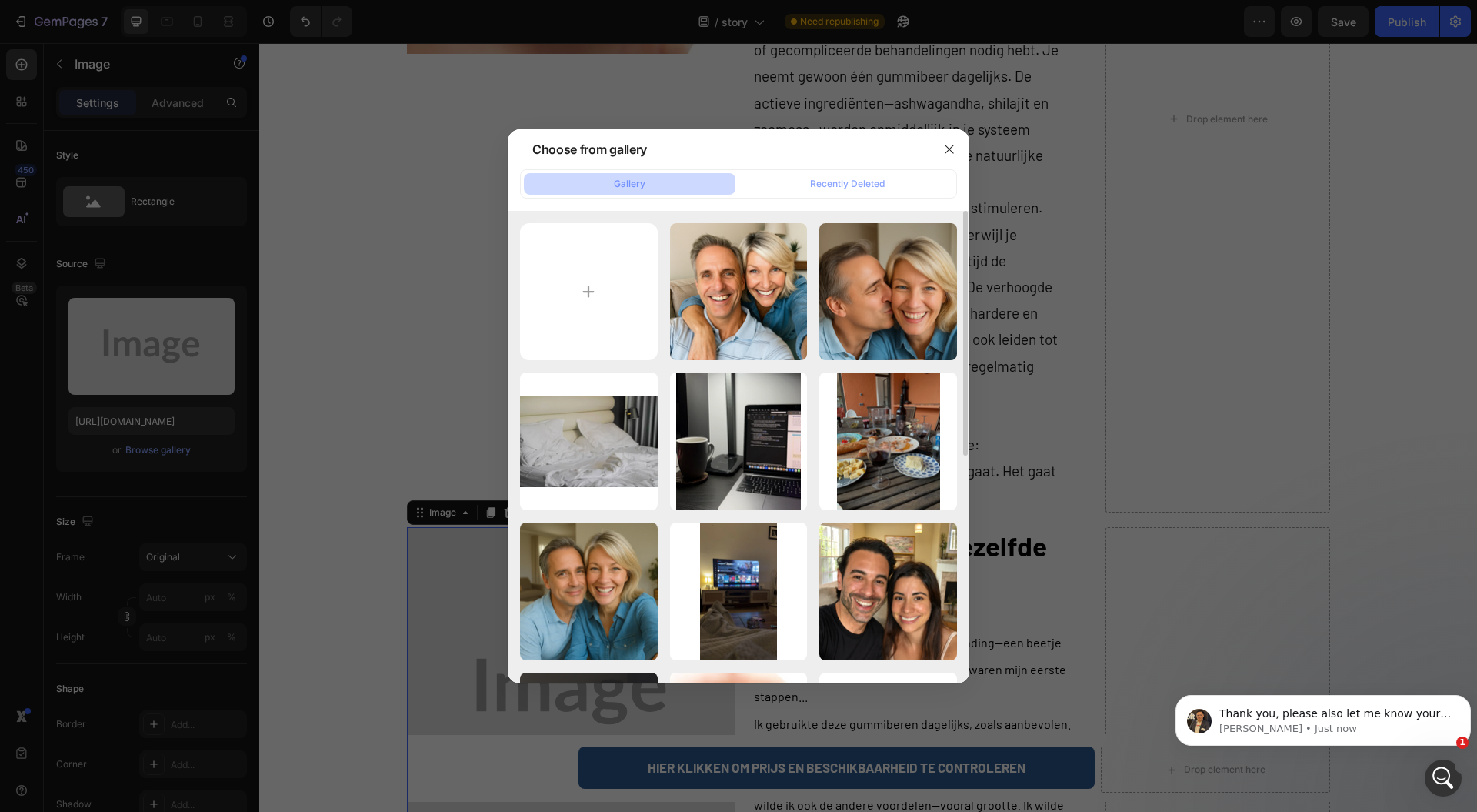
scroll to position [308, 0]
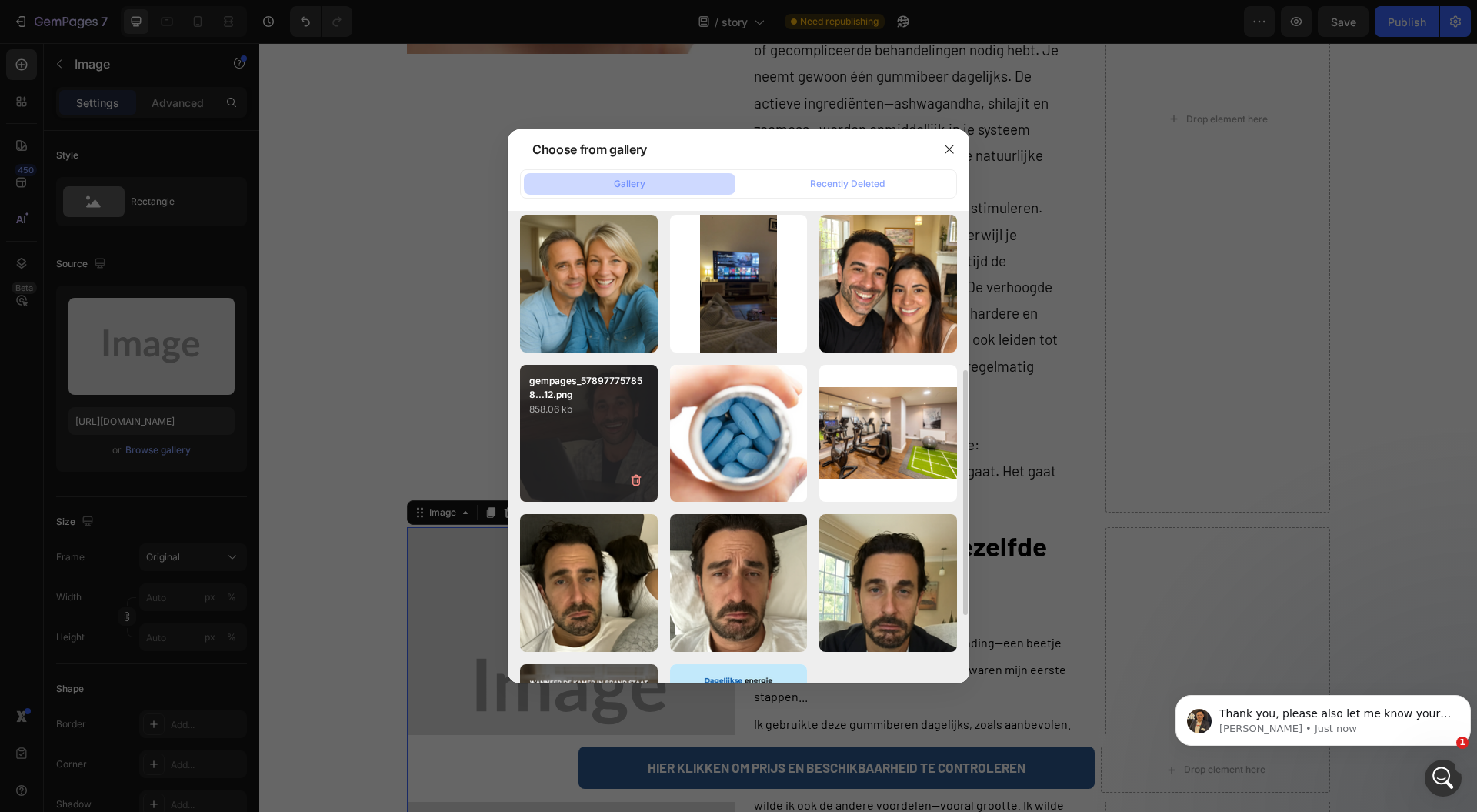
click at [545, 393] on p "gempages_578977757858...12.png" at bounding box center [589, 388] width 119 height 27
type input "[URL][DOMAIN_NAME]"
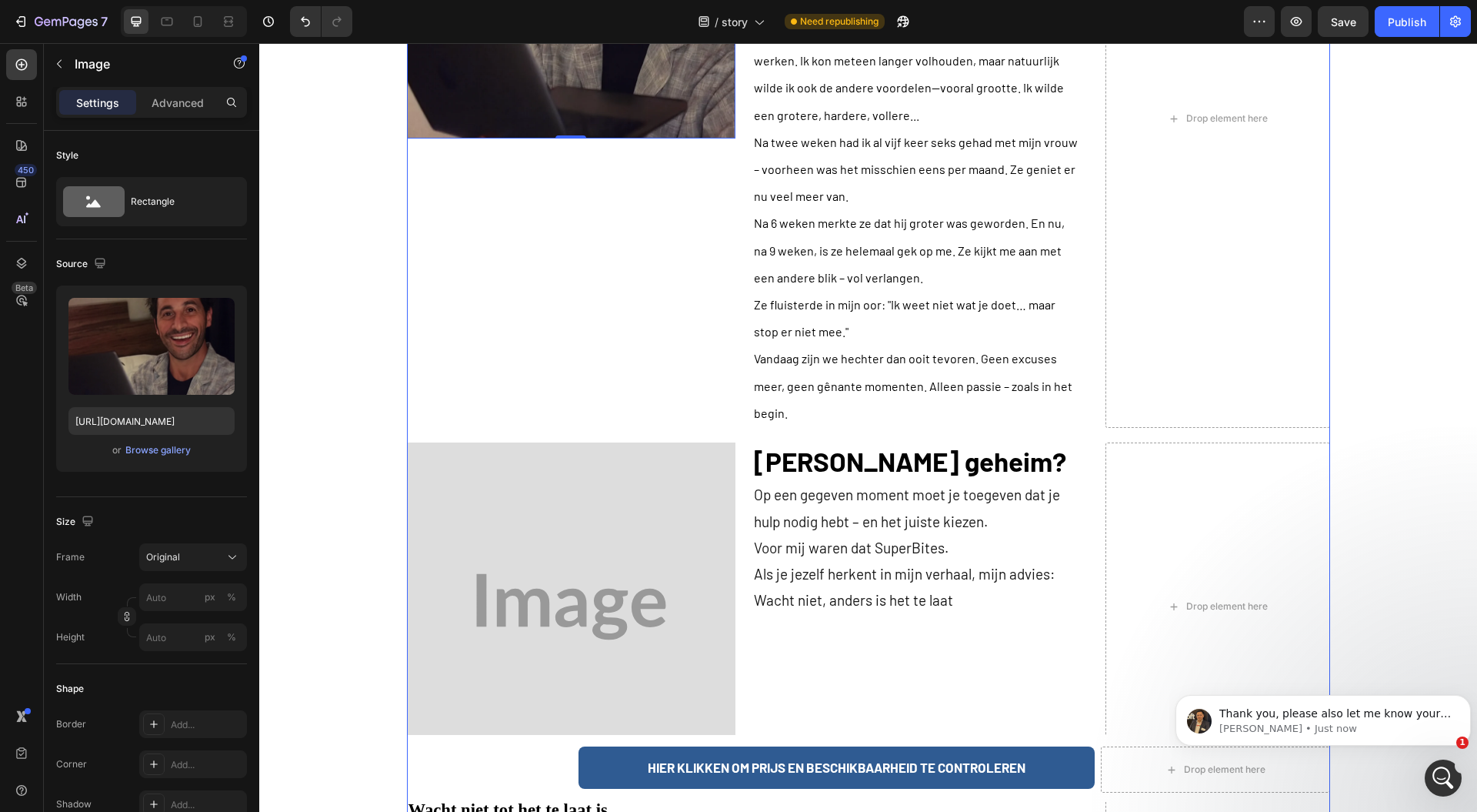
scroll to position [3282, 0]
click at [546, 517] on img at bounding box center [571, 606] width 328 height 328
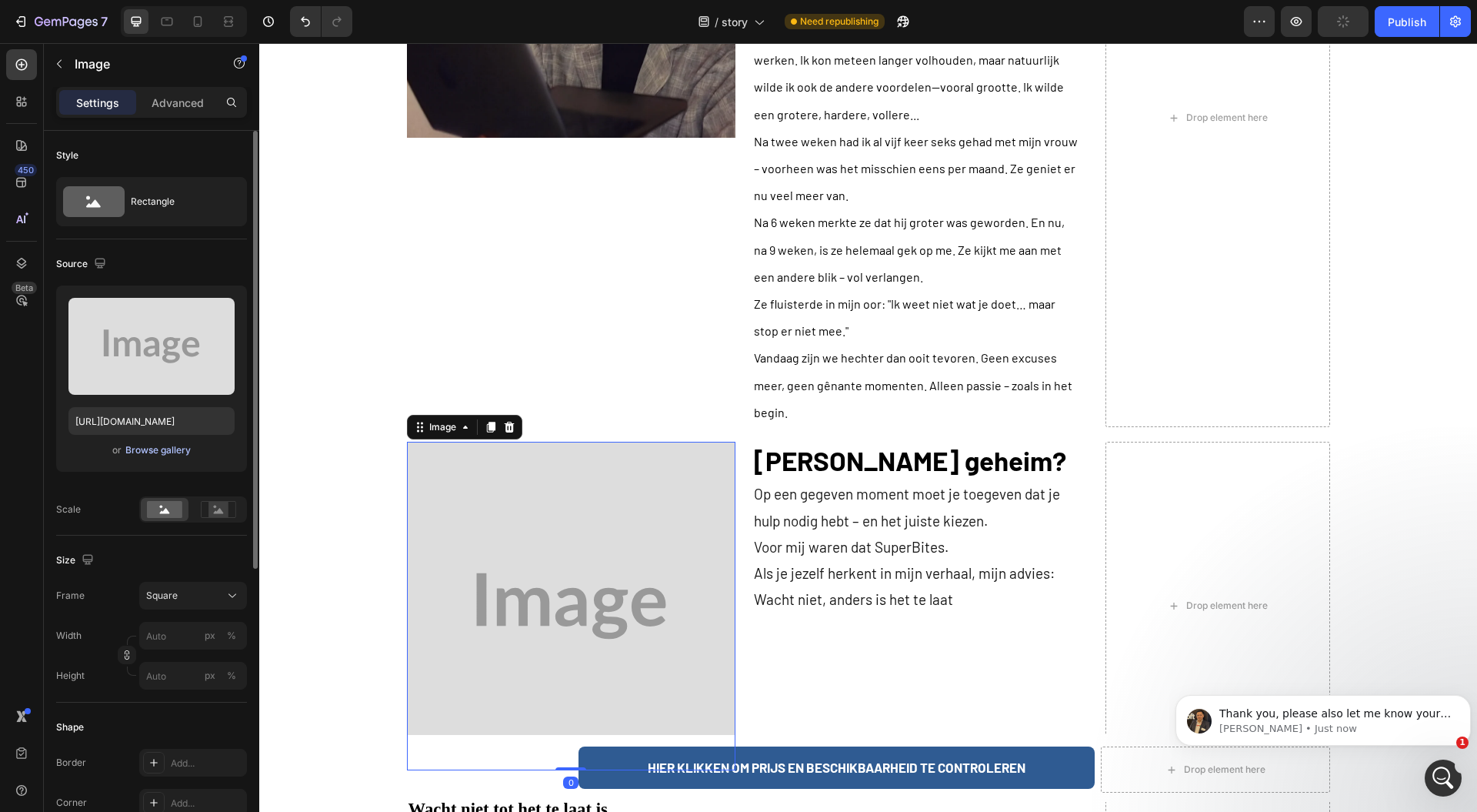
click at [166, 453] on div "Browse gallery" at bounding box center [158, 450] width 65 height 14
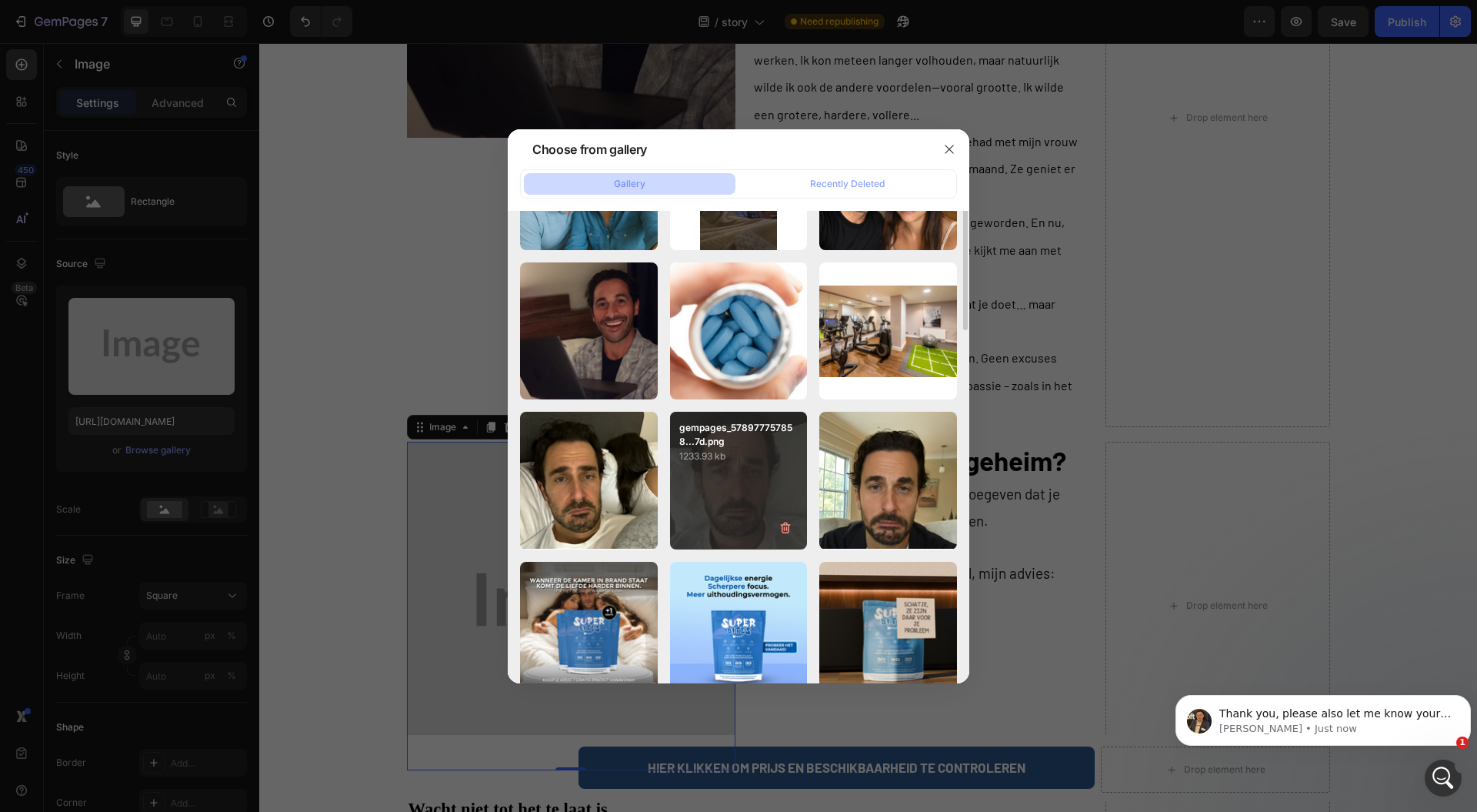
scroll to position [308, 0]
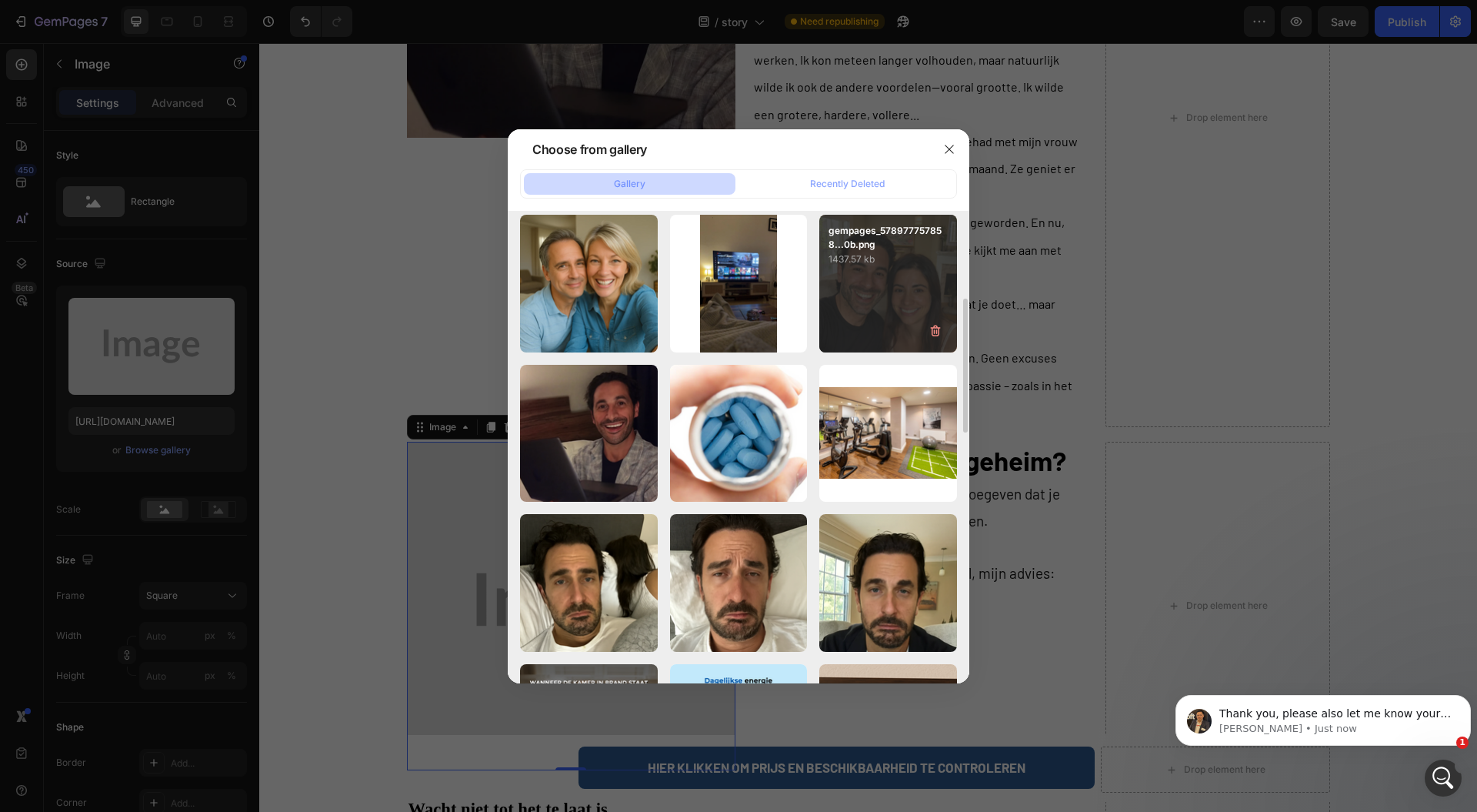
click at [869, 295] on div "gempages_578977757858...0b.png 1437.57 kb" at bounding box center [888, 282] width 137 height 137
type input "[URL][DOMAIN_NAME]"
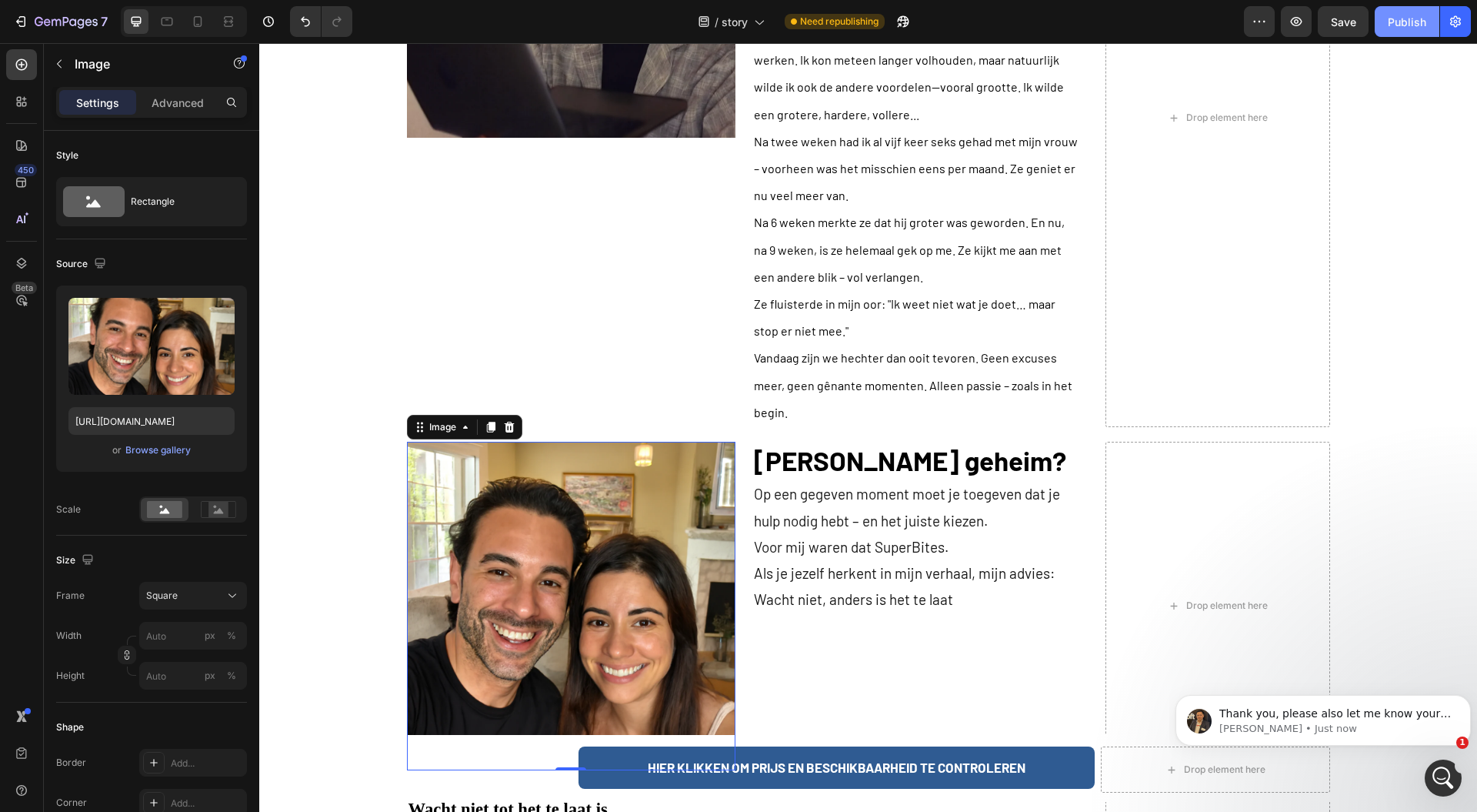
click at [1400, 31] on button "Publish" at bounding box center [1407, 21] width 64 height 31
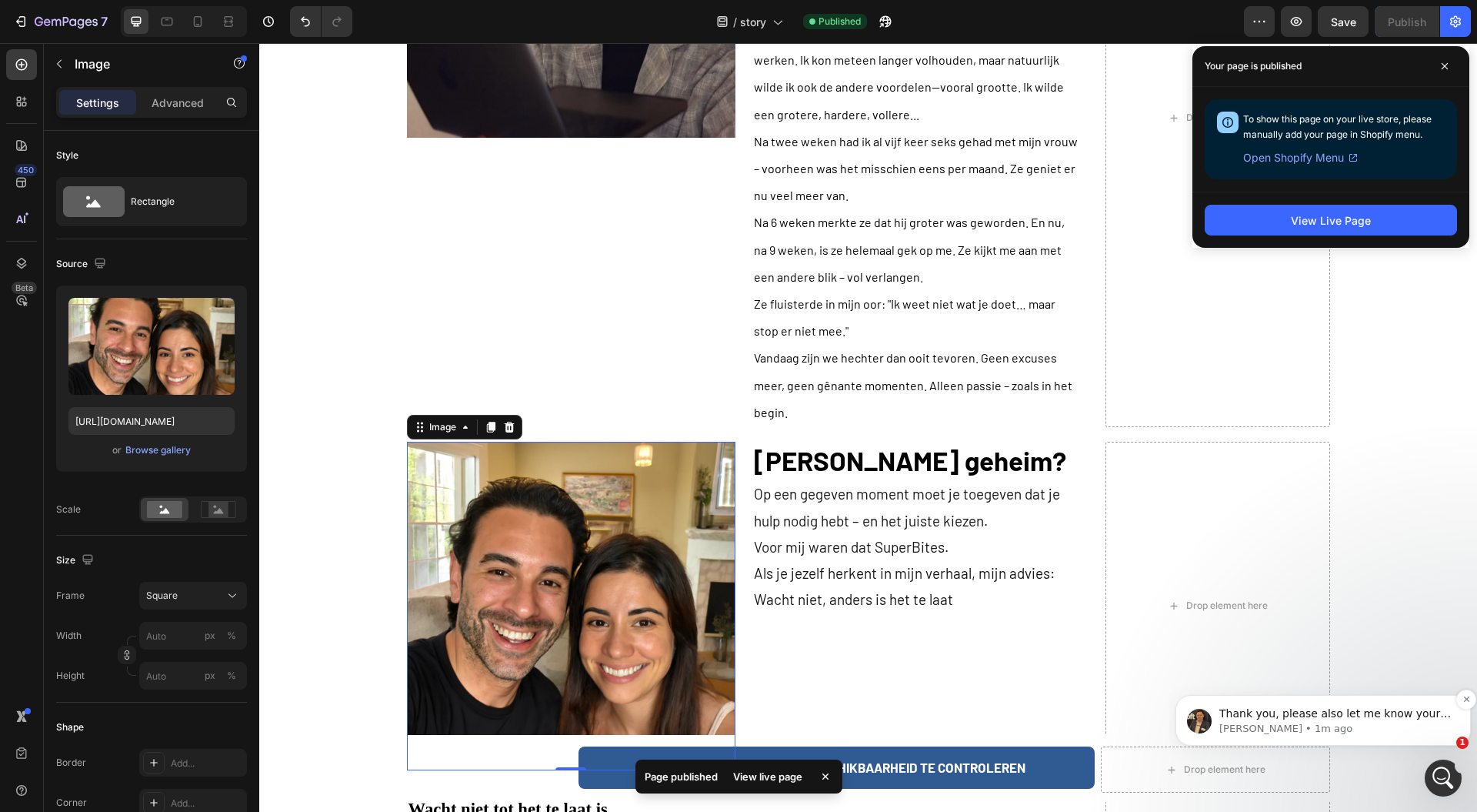
click at [1375, 725] on p "[PERSON_NAME] • 1m ago" at bounding box center [1336, 728] width 233 height 14
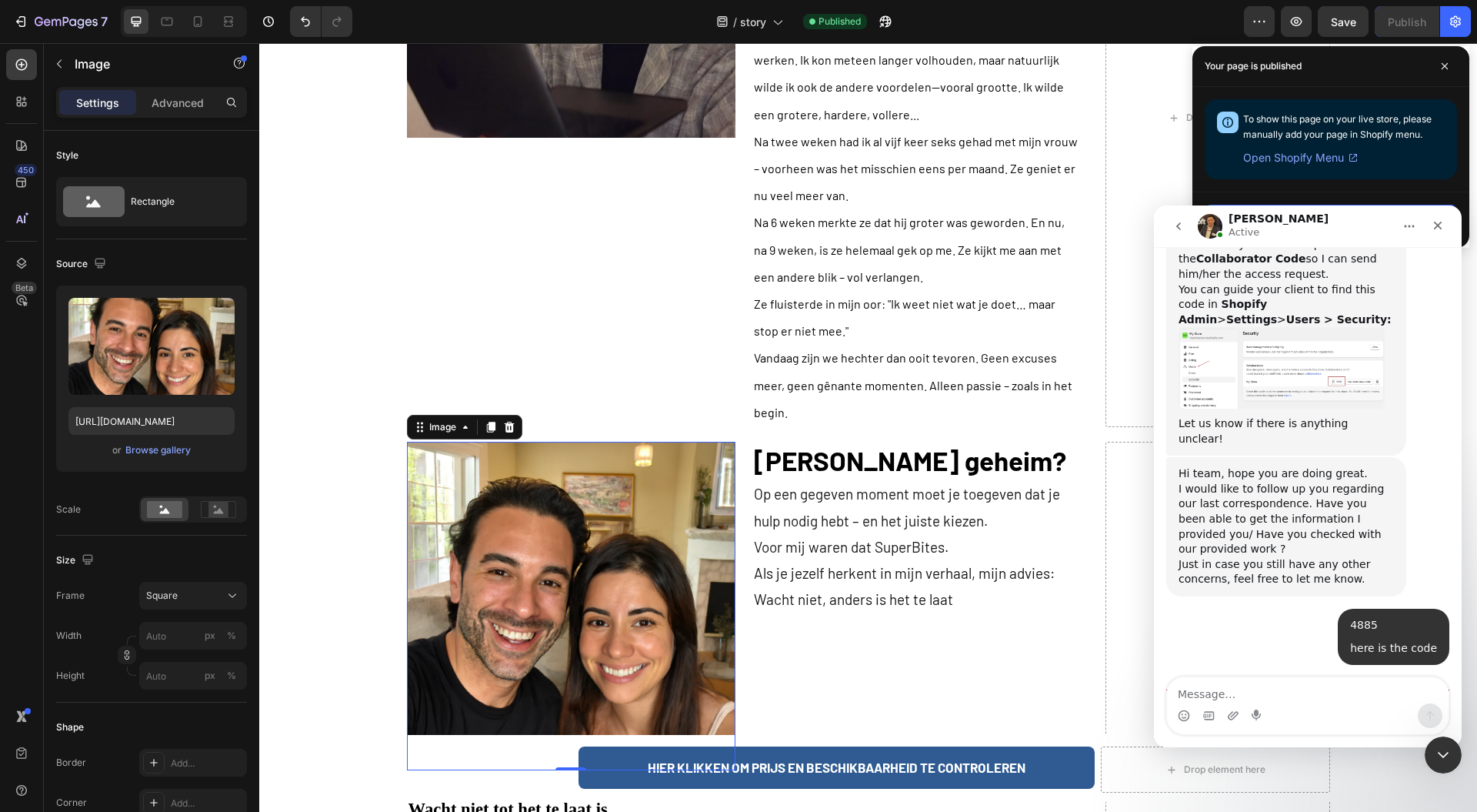
scroll to position [1051, 0]
click at [1344, 688] on textarea "Message…" at bounding box center [1308, 689] width 281 height 26
type textarea "[PERSON_NAME]"
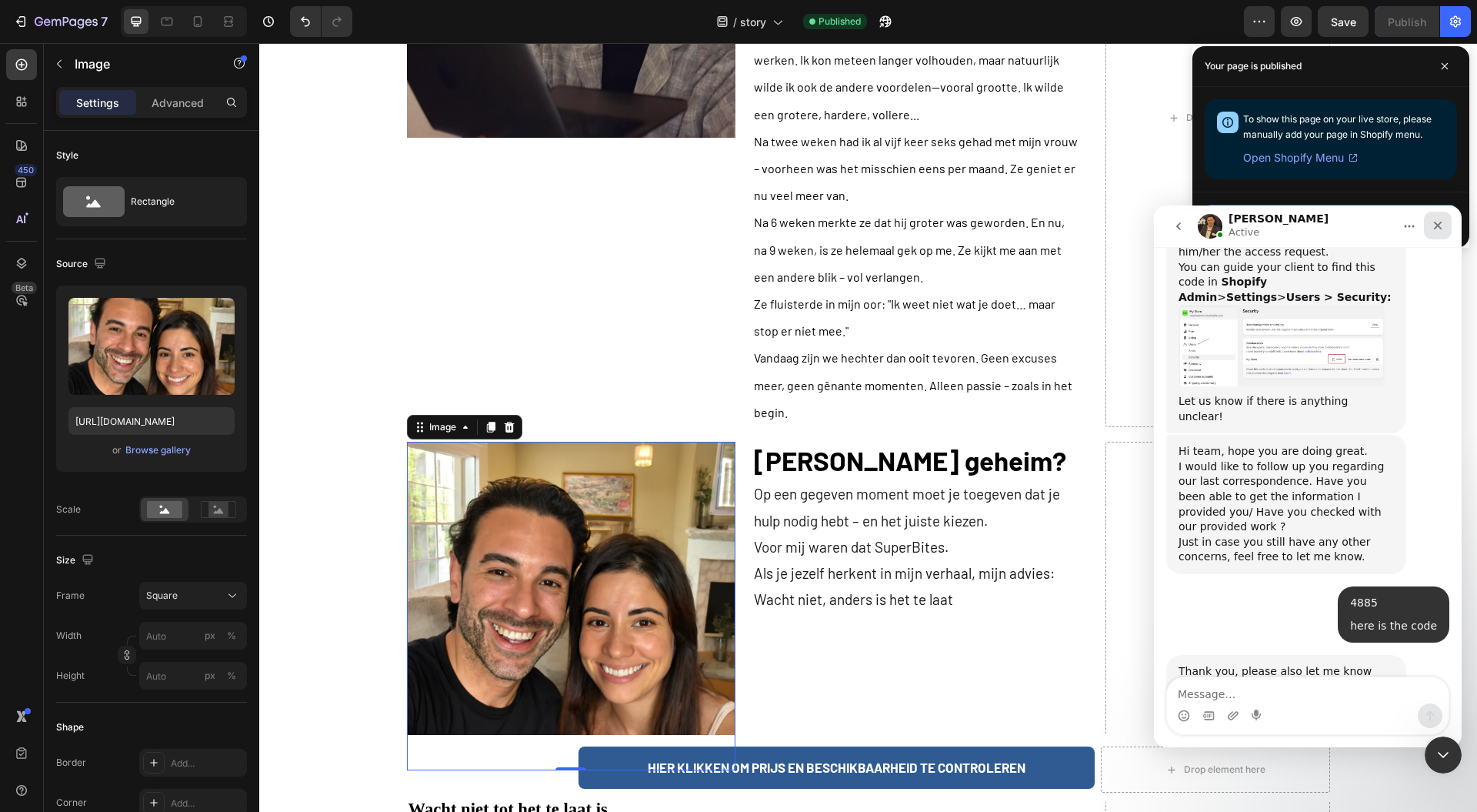
click at [1440, 232] on div "Close" at bounding box center [1438, 225] width 27 height 27
